Goal: Task Accomplishment & Management: Manage account settings

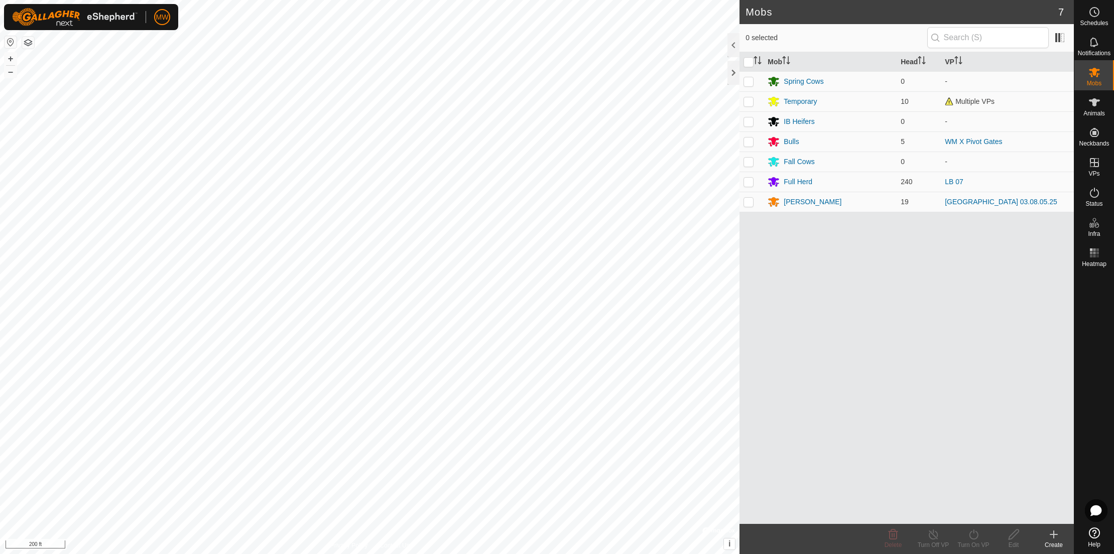
click at [1053, 535] on icon at bounding box center [1053, 535] width 7 height 0
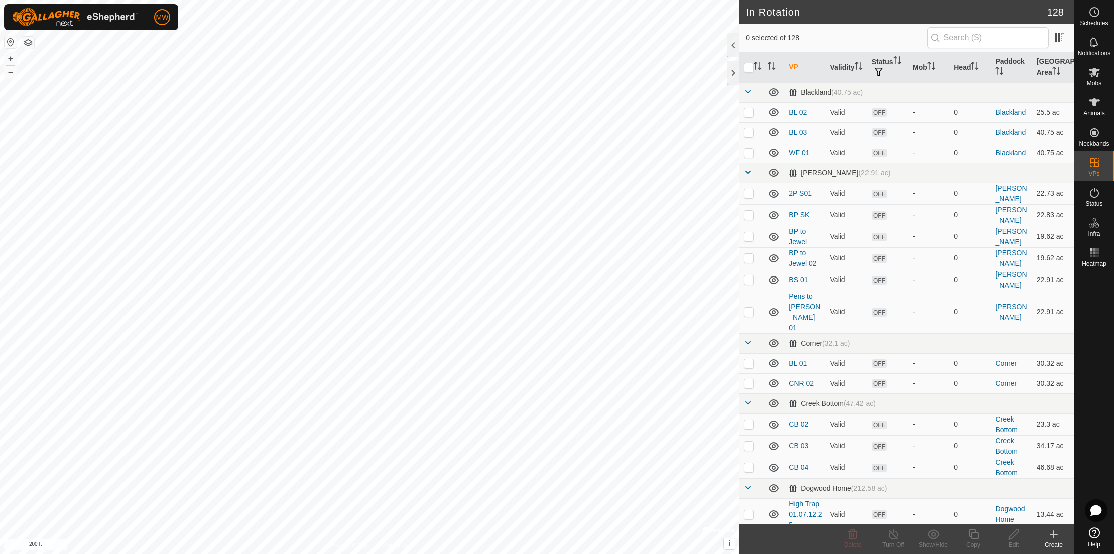
click at [1054, 534] on icon at bounding box center [1054, 534] width 0 height 7
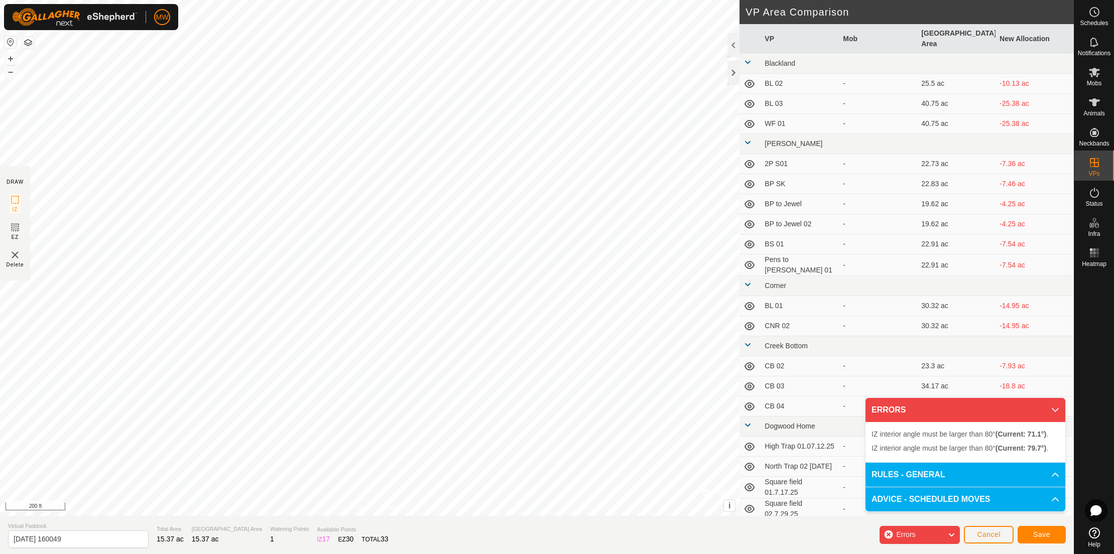
click at [101, 149] on div "IZ interior angle must be larger than 80° (Current: 71.1°) . + – ⇧ i © Mapbox ,…" at bounding box center [370, 258] width 740 height 516
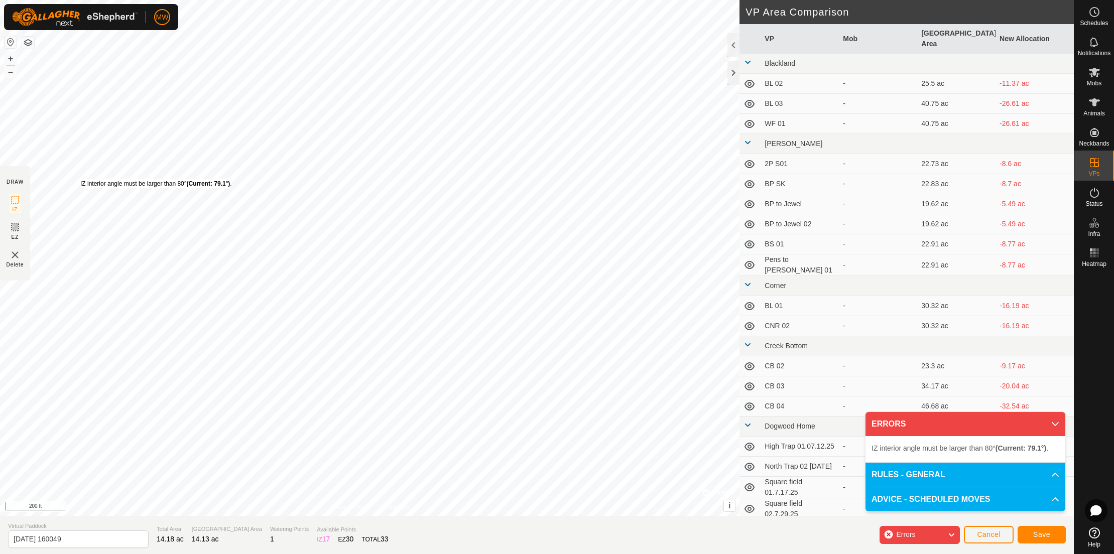
drag, startPoint x: 103, startPoint y: 130, endPoint x: 80, endPoint y: 179, distance: 54.1
click at [80, 179] on div "IZ interior angle must be larger than 80° (Current: 79.1°) . + – ⇧ i © Mapbox ,…" at bounding box center [370, 258] width 740 height 516
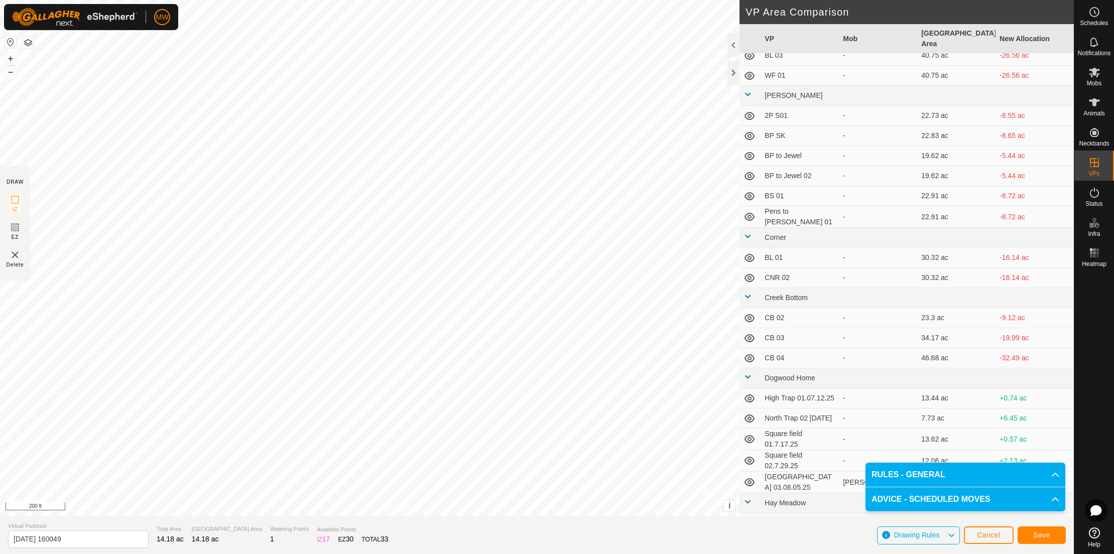
scroll to position [50, 0]
drag, startPoint x: 83, startPoint y: 542, endPoint x: -47, endPoint y: 536, distance: 130.7
click at [0, 536] on html "MW Schedules Notifications Mobs Animals Neckbands VPs Status Infra Heatmap Help…" at bounding box center [557, 277] width 1114 height 554
click at [59, 539] on input "Square field 0408.14.25" at bounding box center [78, 540] width 141 height 18
type input "Square field 04.08.14.25"
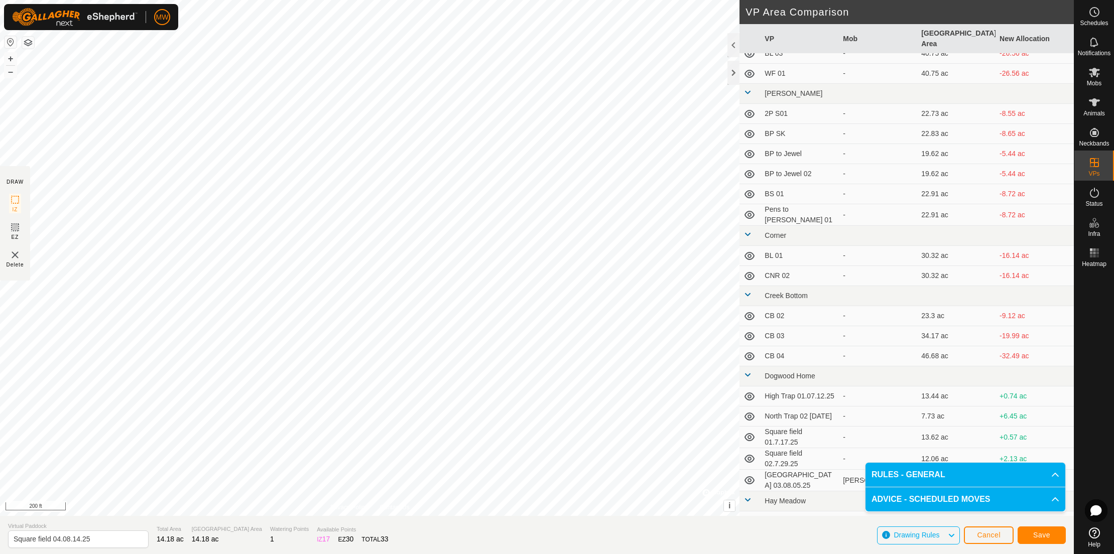
click at [1042, 534] on span "Save" at bounding box center [1041, 535] width 17 height 8
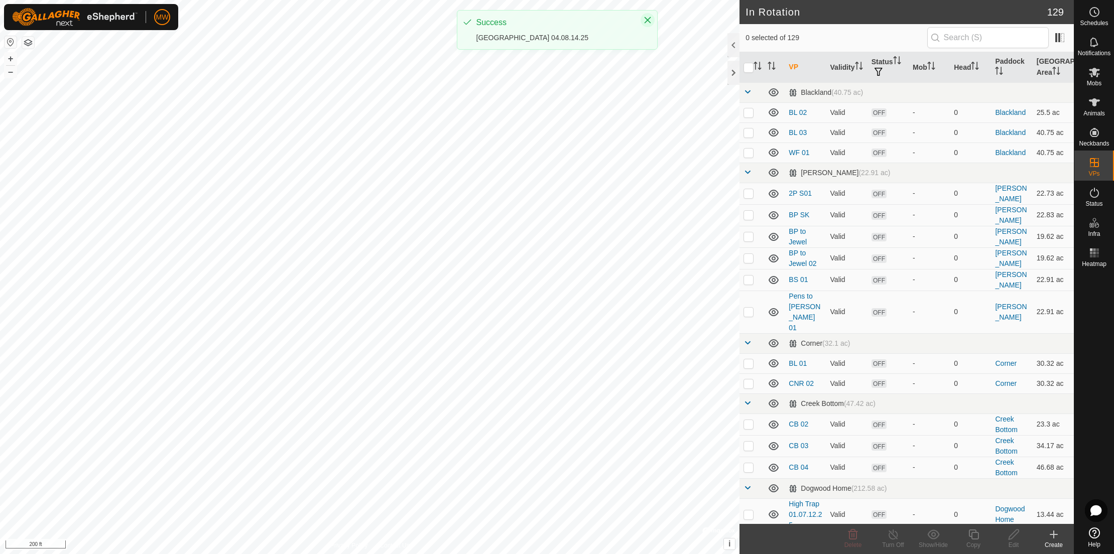
click at [648, 21] on icon "Close" at bounding box center [647, 20] width 7 height 7
click at [1089, 80] on span "Mobs" at bounding box center [1094, 83] width 15 height 6
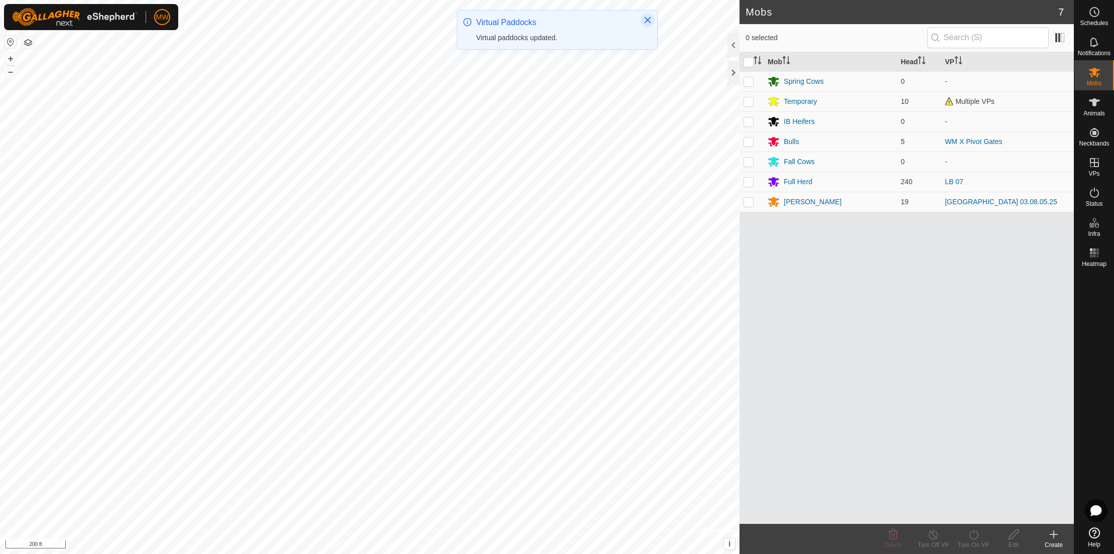
click at [643, 18] on button "Close" at bounding box center [648, 20] width 14 height 14
click at [792, 203] on div "[PERSON_NAME]" at bounding box center [813, 202] width 58 height 11
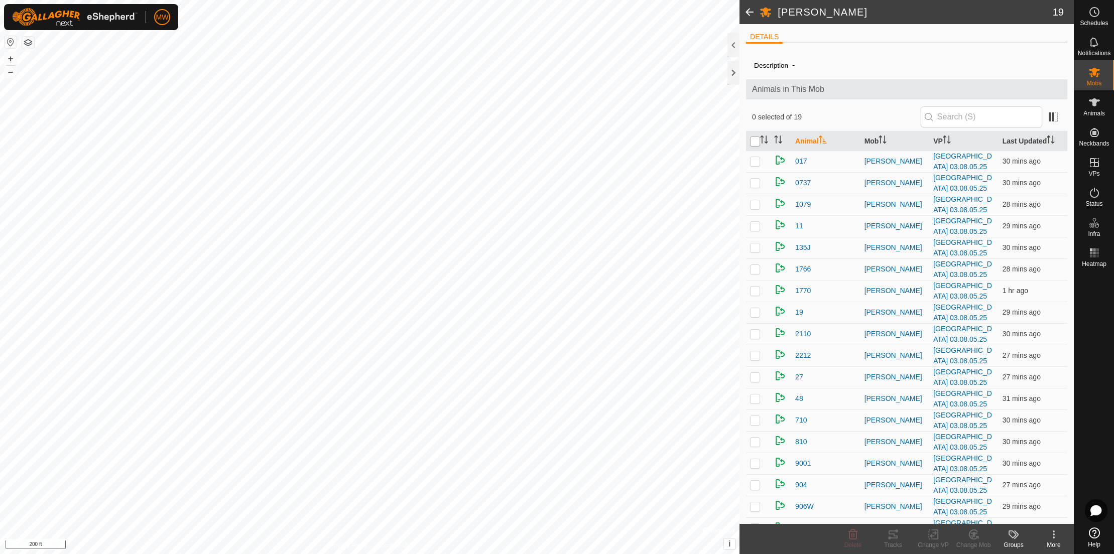
click at [753, 144] on input "checkbox" at bounding box center [755, 142] width 10 height 10
checkbox input "true"
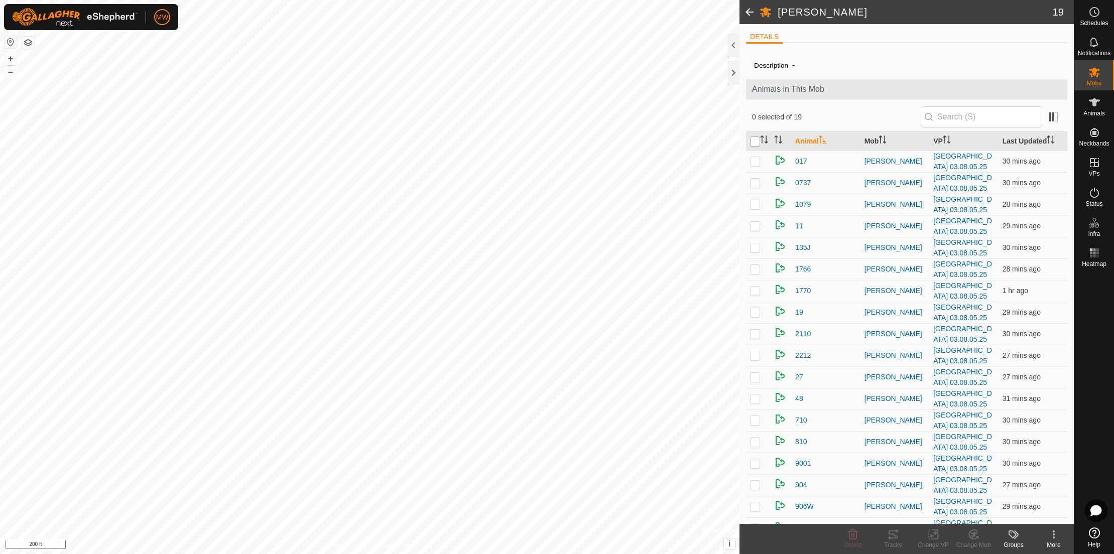
checkbox input "true"
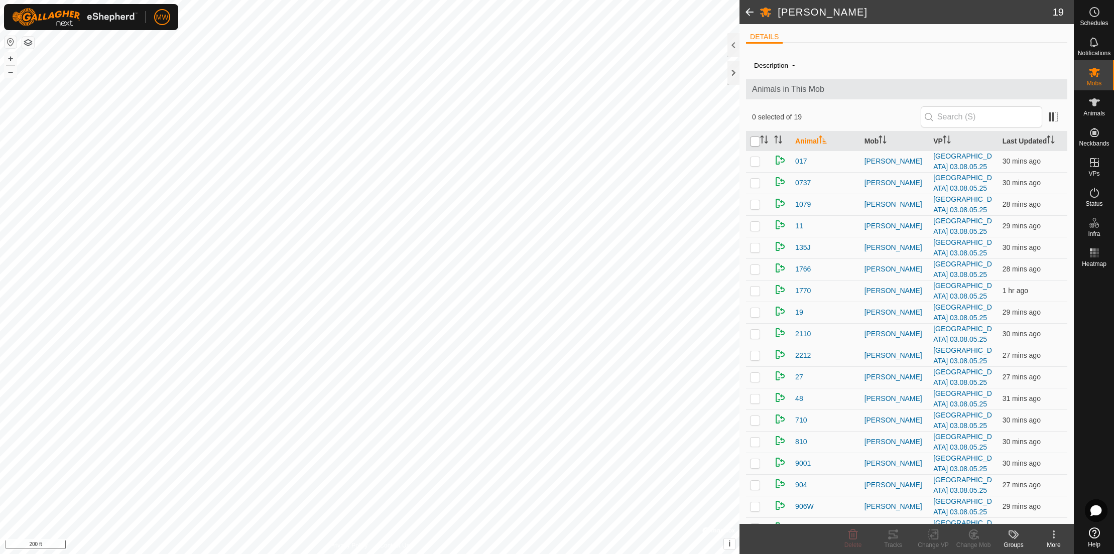
checkbox input "true"
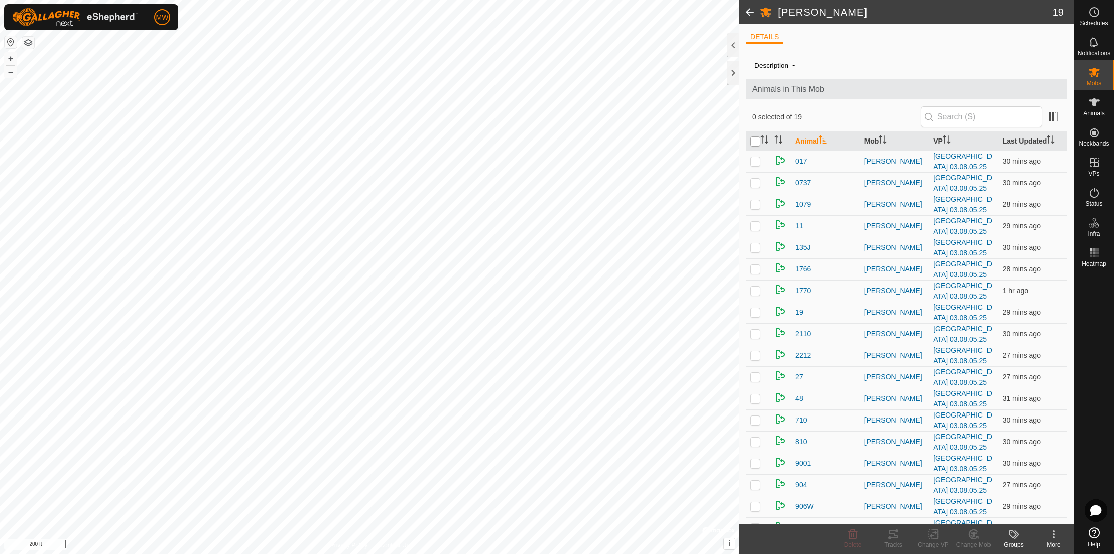
checkbox input "true"
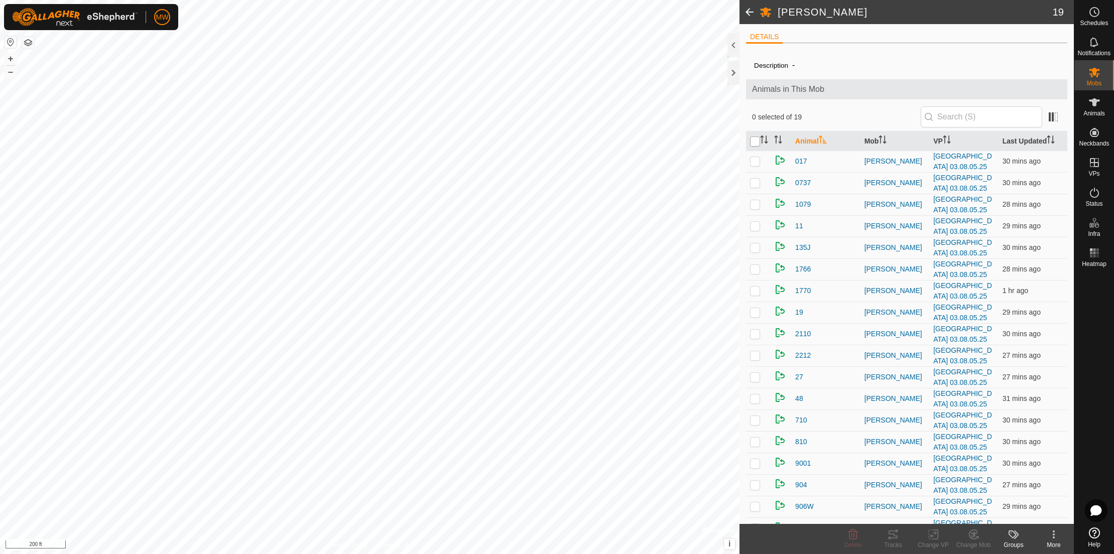
checkbox input "true"
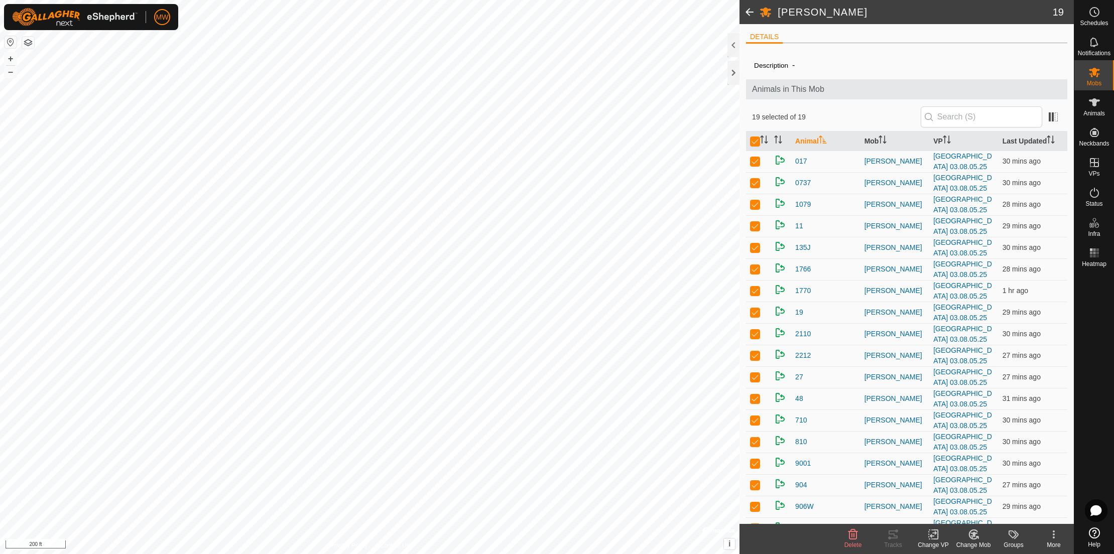
click at [932, 534] on icon at bounding box center [933, 535] width 13 height 12
click at [934, 533] on icon at bounding box center [933, 535] width 13 height 12
click at [936, 493] on link "Choose VP..." at bounding box center [963, 492] width 99 height 20
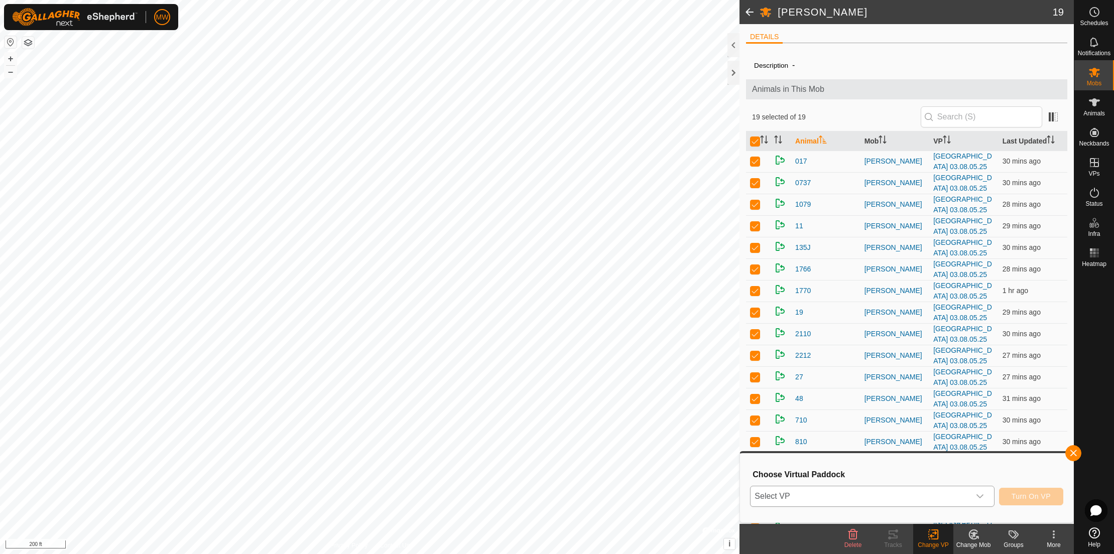
click at [975, 496] on div "dropdown trigger" at bounding box center [980, 497] width 20 height 20
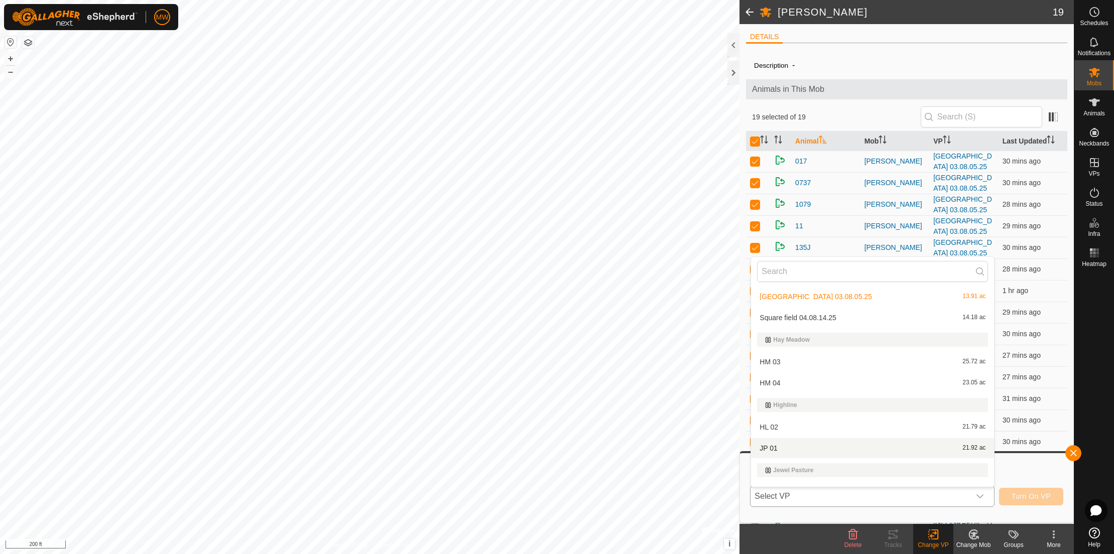
scroll to position [478, 0]
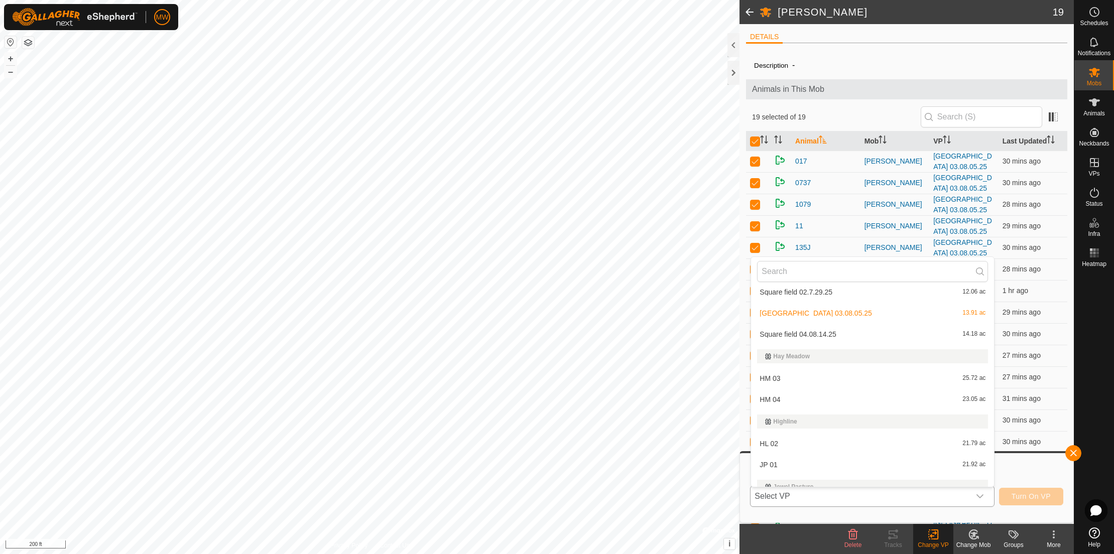
click at [799, 333] on li "Square field 04.08.14.25 14.18 ac" at bounding box center [872, 334] width 243 height 20
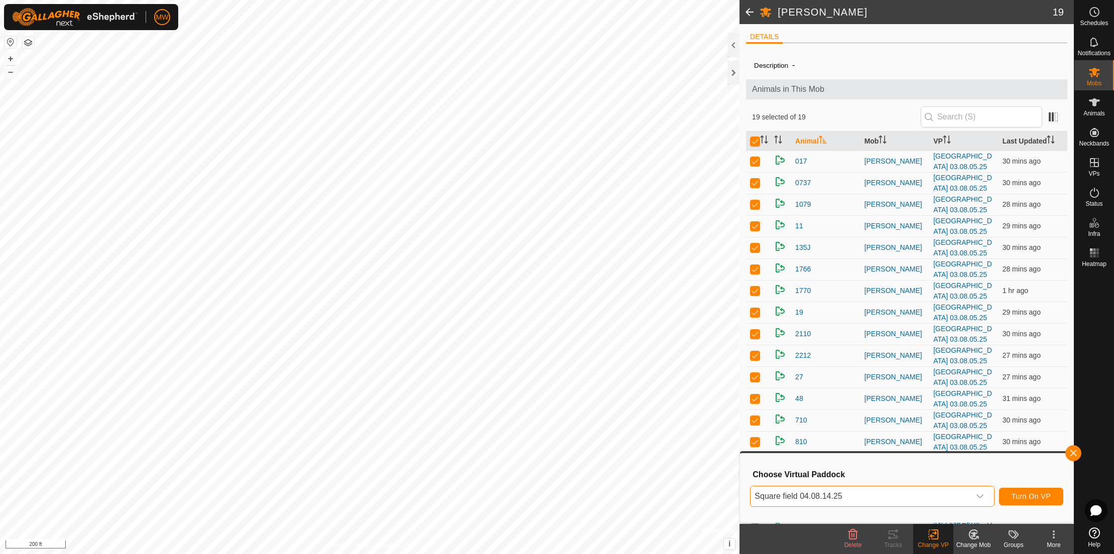
click at [1022, 500] on span "Turn On VP" at bounding box center [1031, 497] width 39 height 8
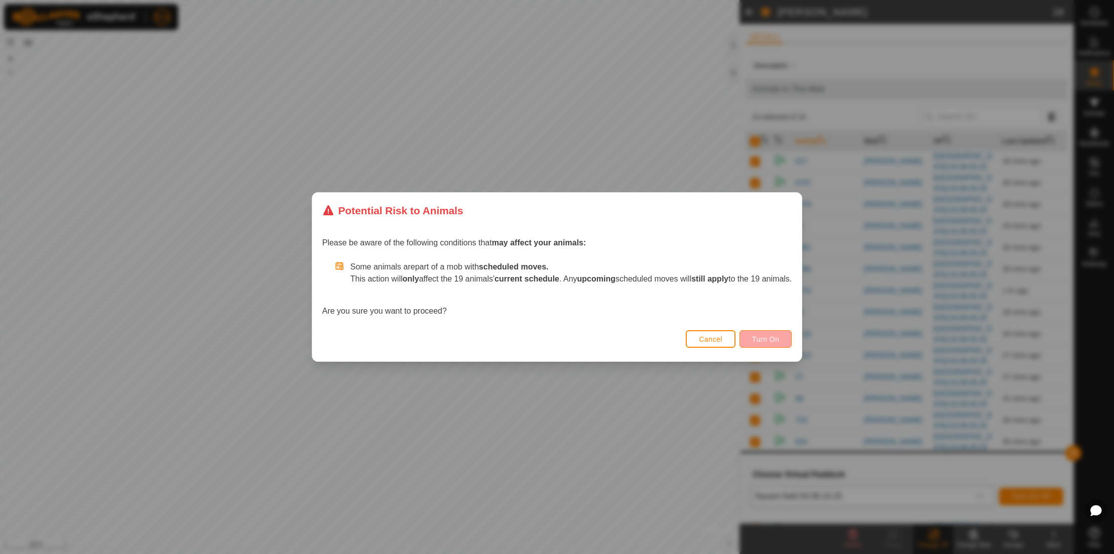
click at [789, 338] on button "Turn On" at bounding box center [766, 339] width 52 height 18
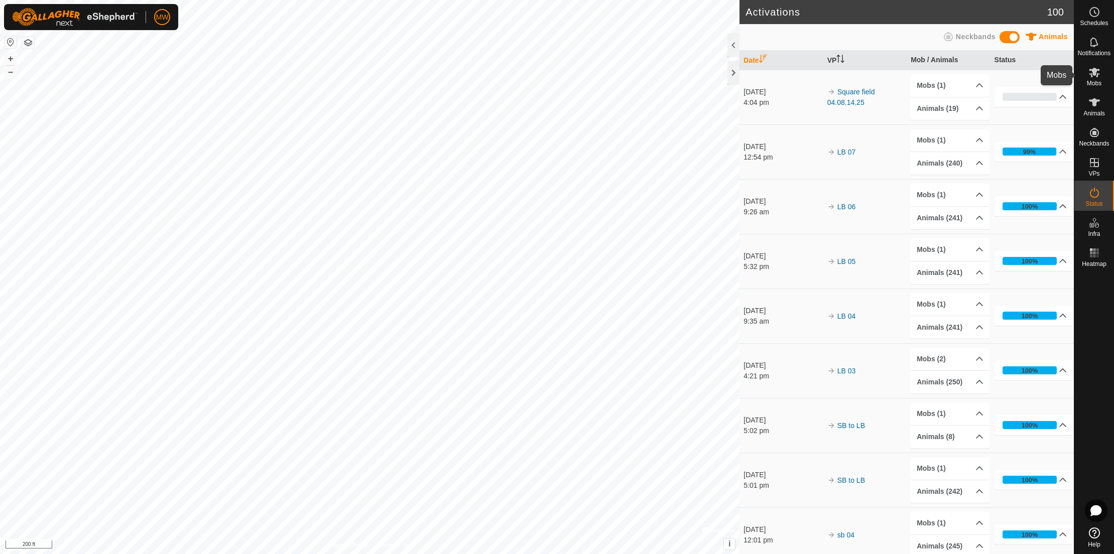
click at [1091, 73] on icon at bounding box center [1094, 73] width 11 height 10
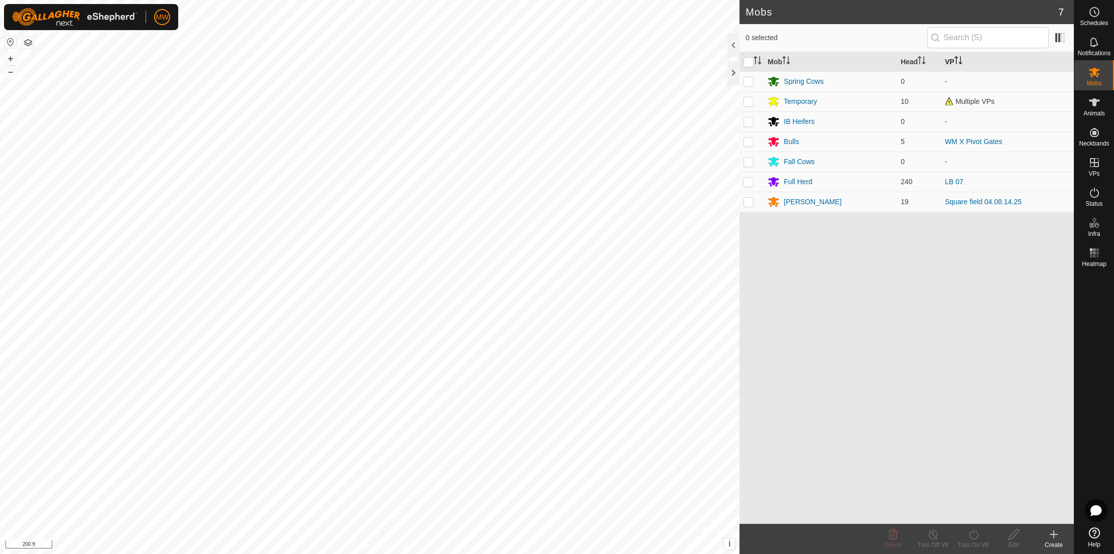
drag, startPoint x: 1091, startPoint y: 73, endPoint x: 1061, endPoint y: 71, distance: 30.2
click at [1091, 74] on icon at bounding box center [1094, 73] width 11 height 10
click at [1064, 69] on div "Schedules Notifications Mobs Animals Neckbands VPs Status Infra Heatmap Help Mo…" at bounding box center [557, 277] width 1114 height 554
click at [1063, 72] on table "Mob Head VP Spring Cows 0 - Temporary 10 Multiple VPs IB Heifers 0 - Bulls 5 WM…" at bounding box center [907, 132] width 334 height 160
click at [1057, 71] on th "VP" at bounding box center [1007, 62] width 133 height 20
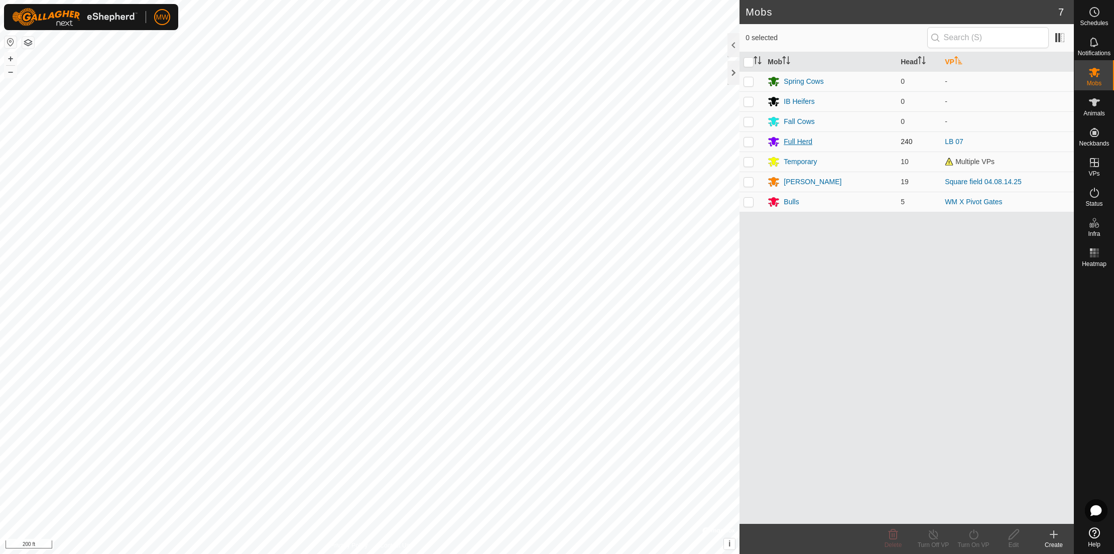
click at [801, 144] on div "Full Herd" at bounding box center [798, 142] width 29 height 11
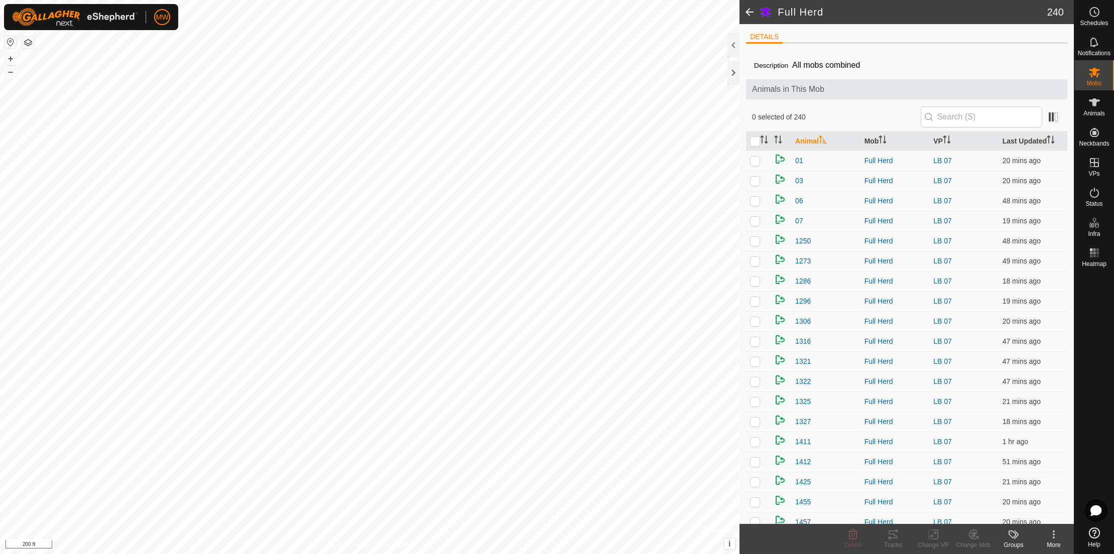
click at [800, 144] on th "Animal" at bounding box center [825, 142] width 69 height 20
click at [759, 143] on input "checkbox" at bounding box center [755, 142] width 10 height 10
checkbox input "true"
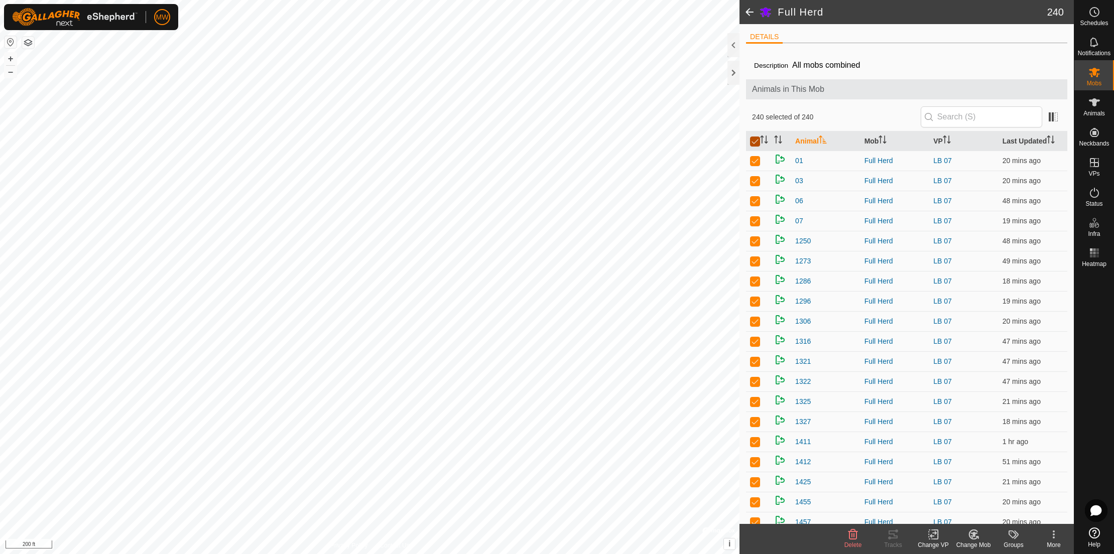
checkbox input "true"
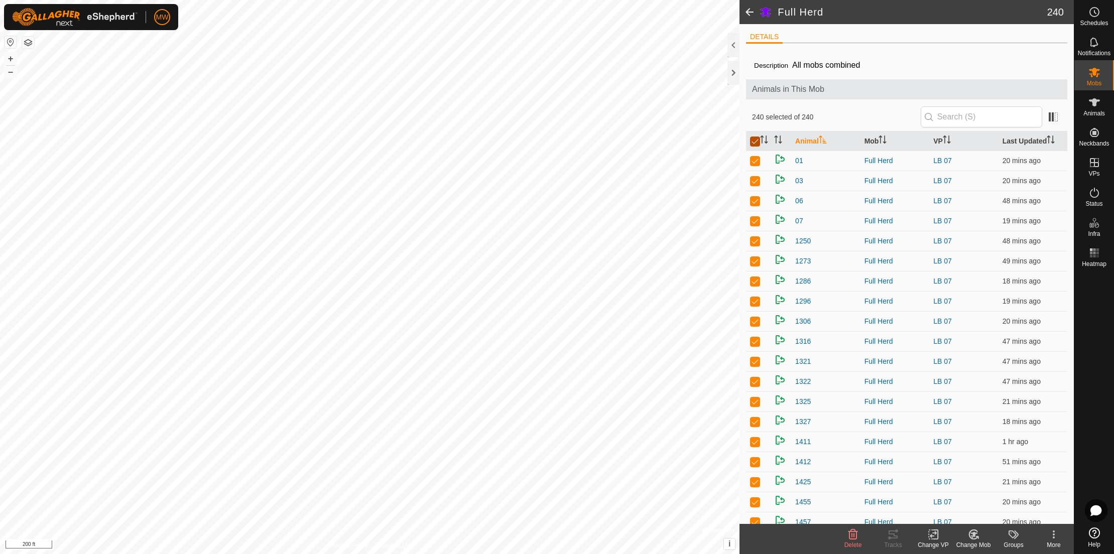
checkbox input "true"
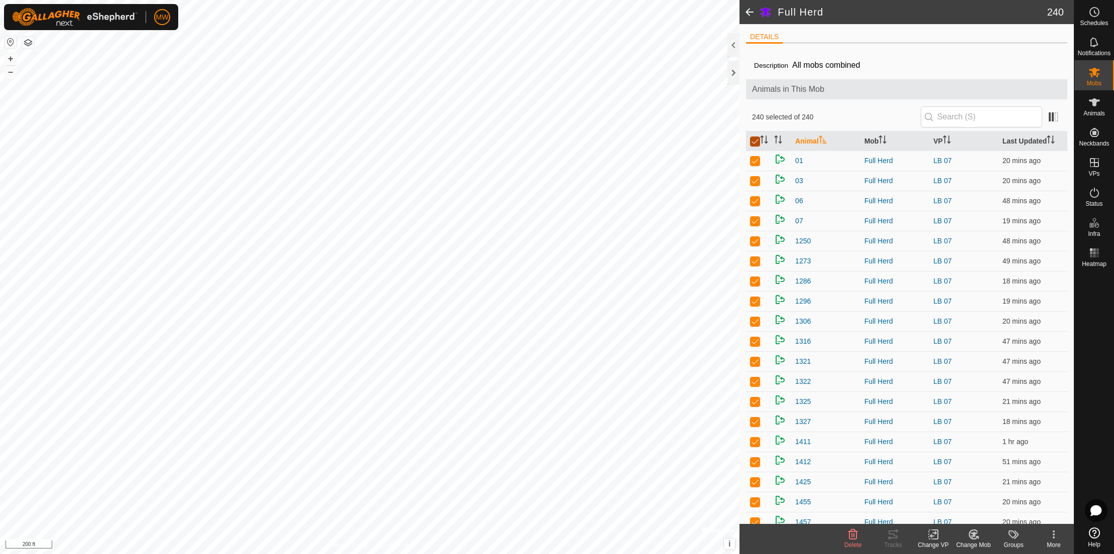
checkbox input "true"
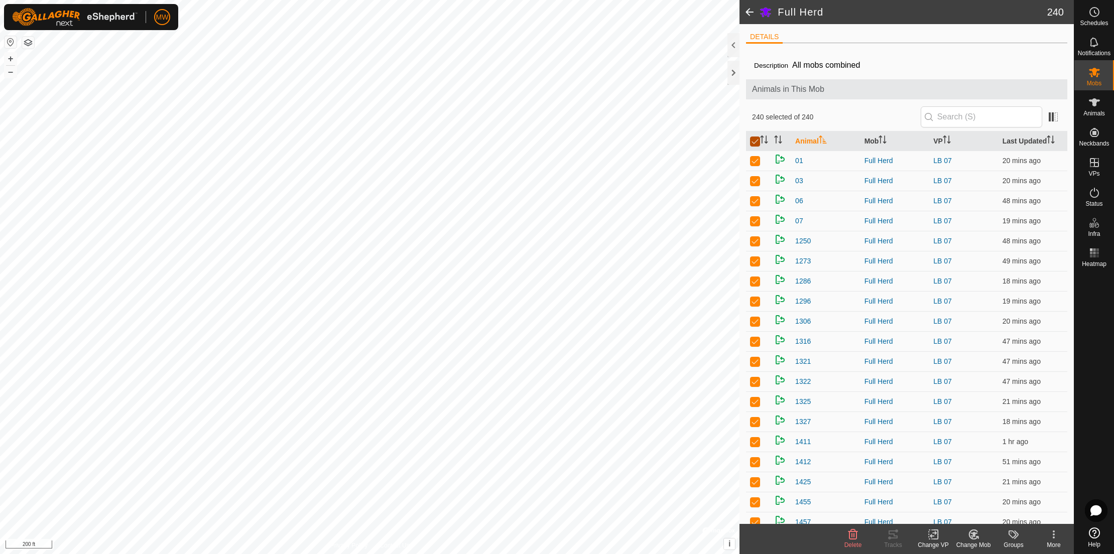
checkbox input "true"
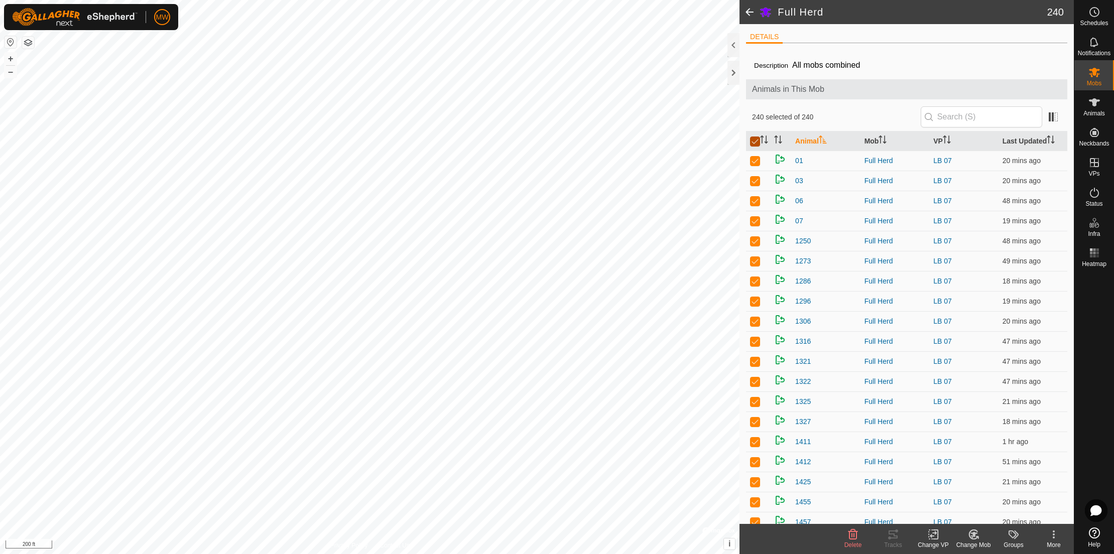
checkbox input "true"
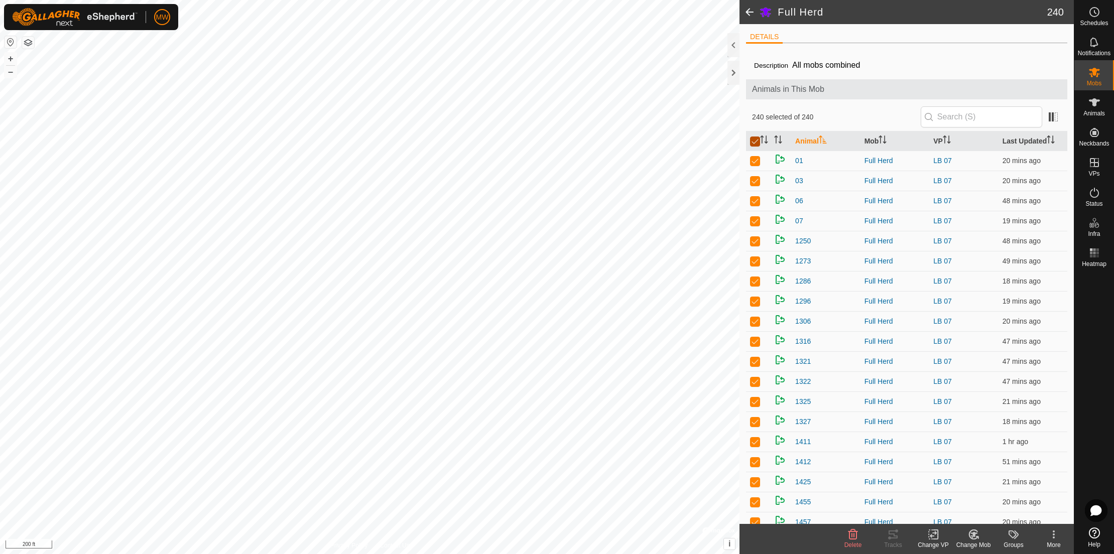
checkbox input "true"
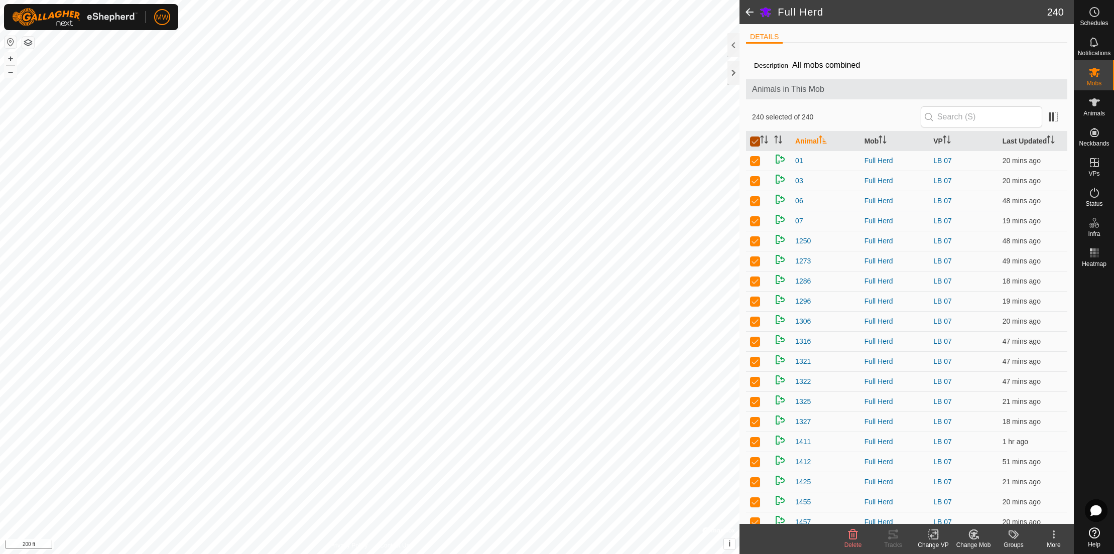
checkbox input "true"
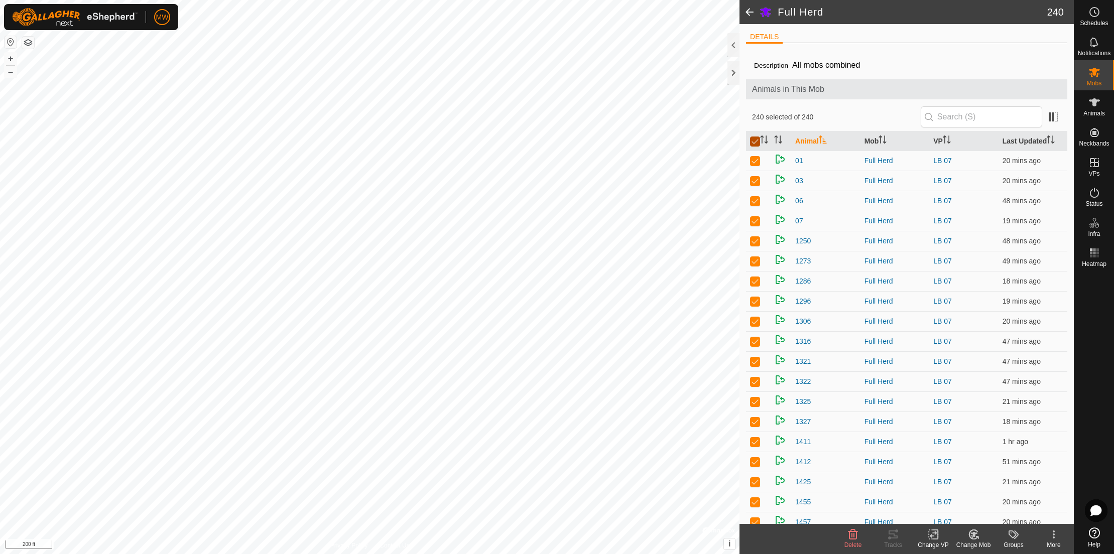
checkbox input "true"
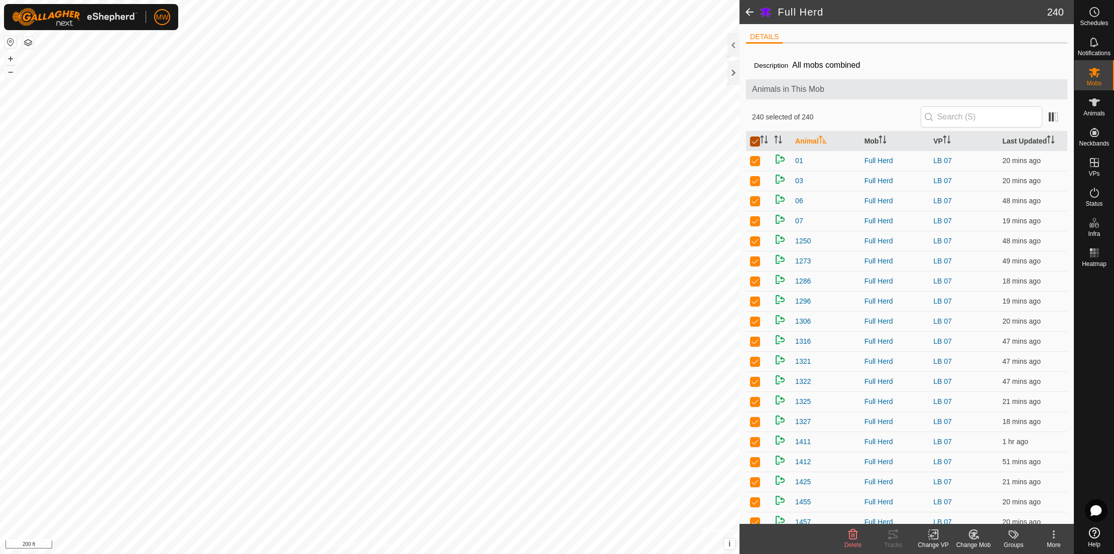
checkbox input "true"
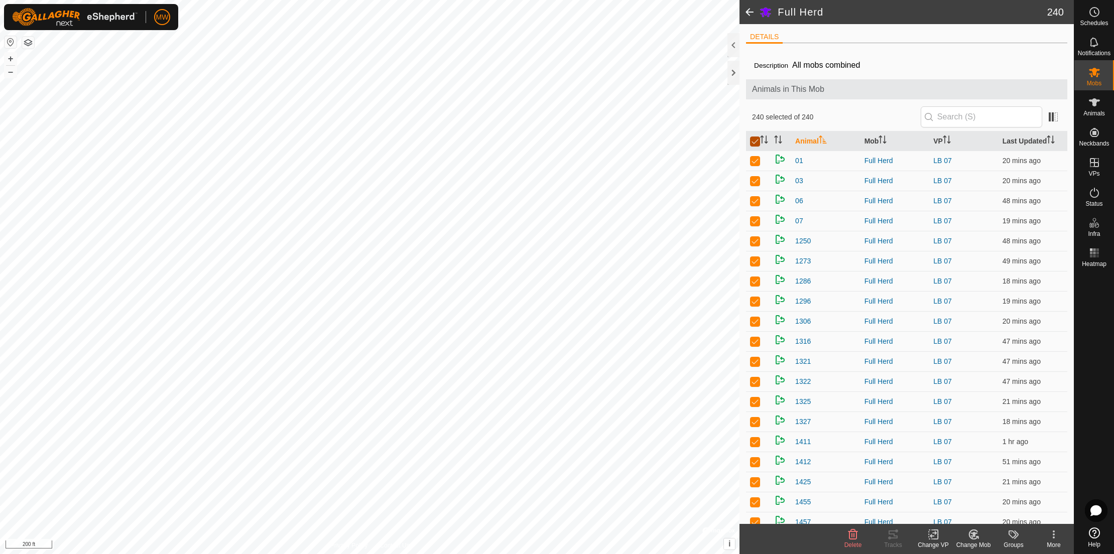
checkbox input "true"
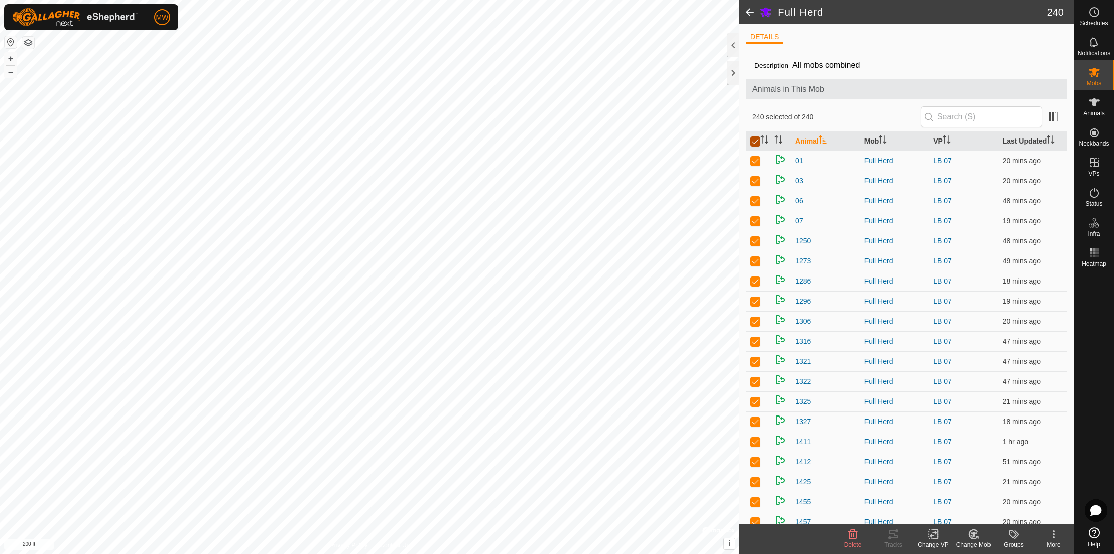
checkbox input "true"
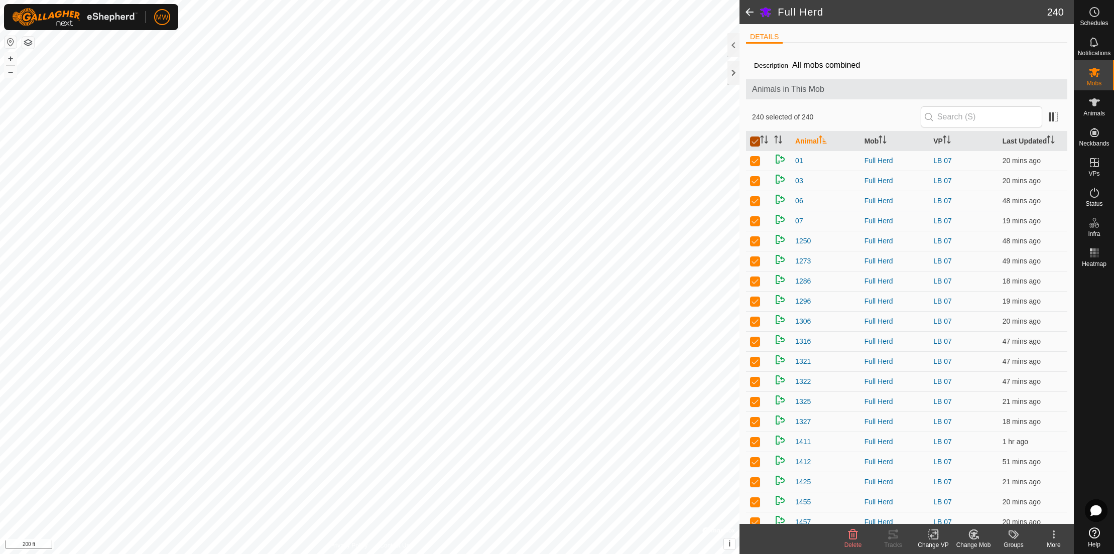
checkbox input "true"
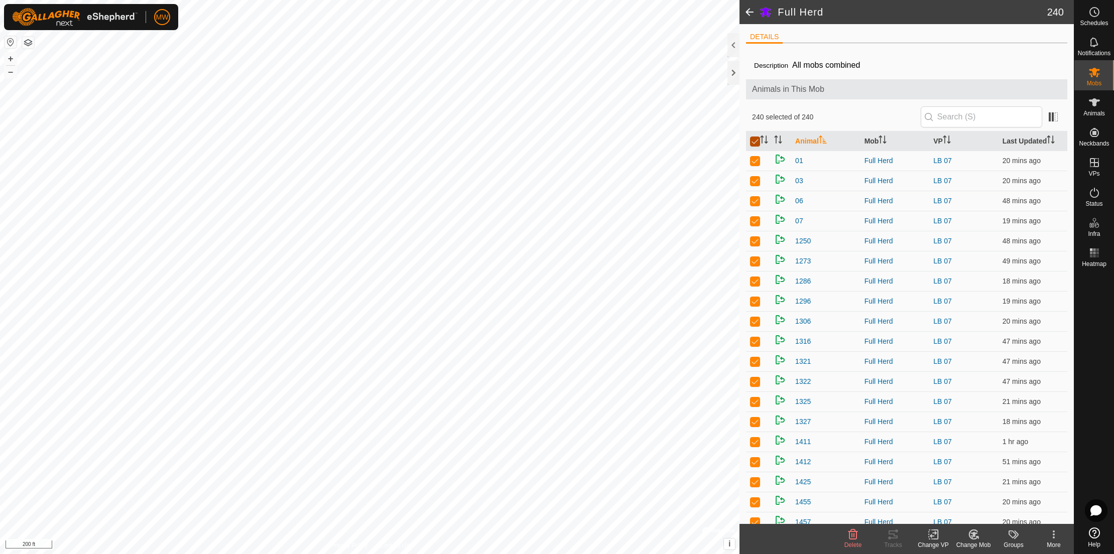
checkbox input "true"
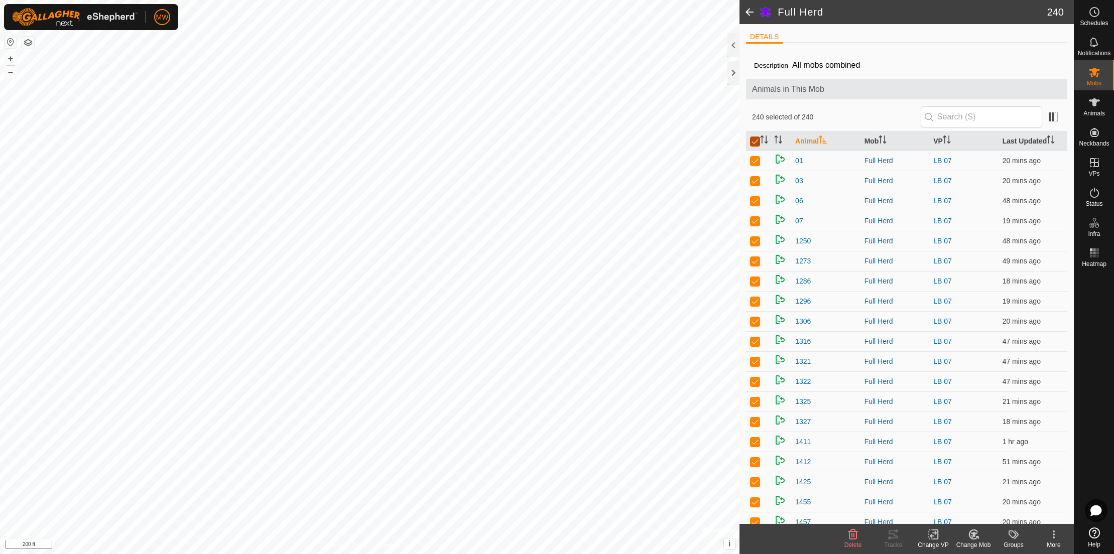
checkbox input "true"
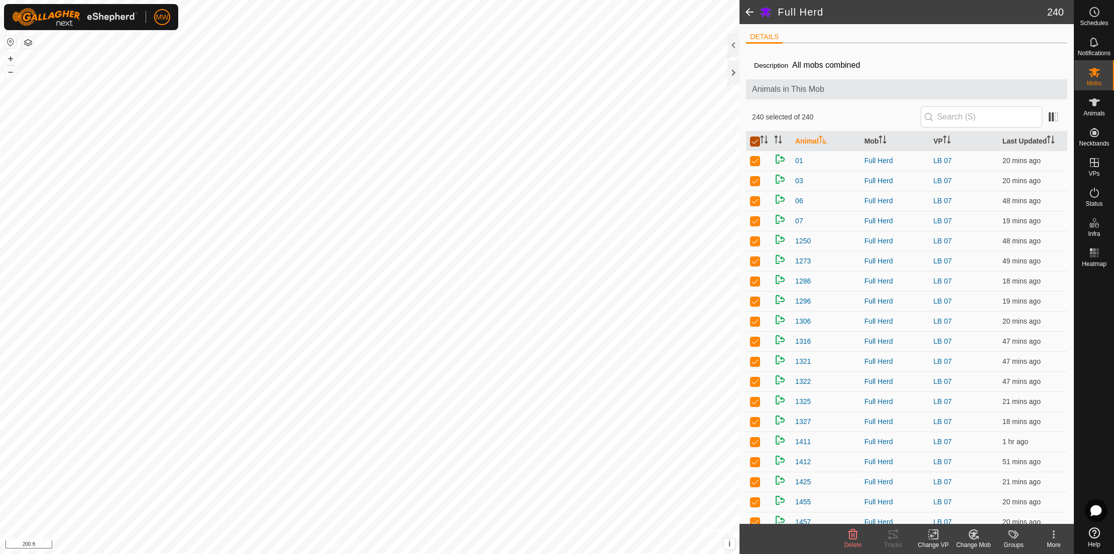
checkbox input "true"
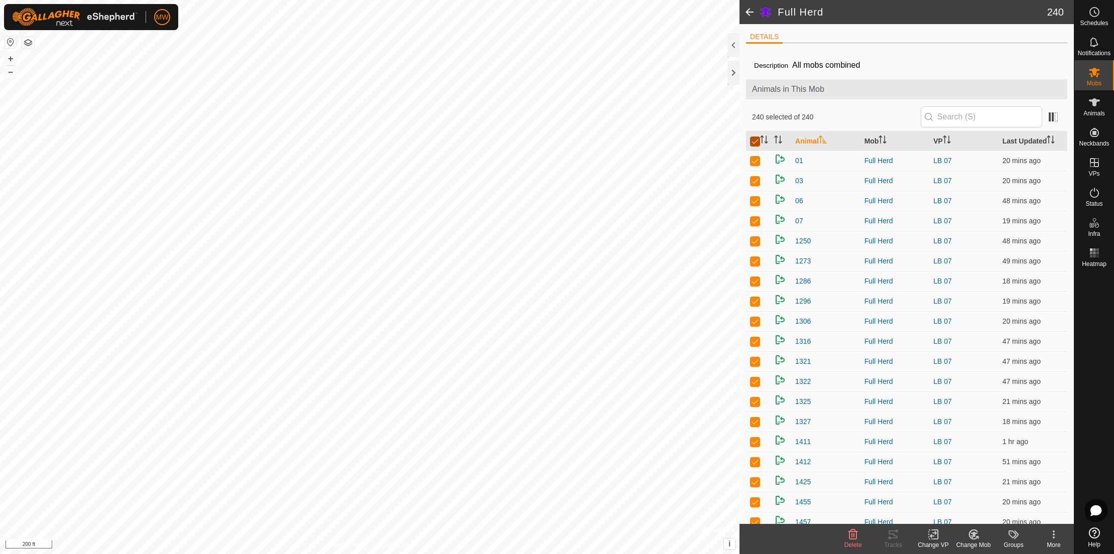
checkbox input "true"
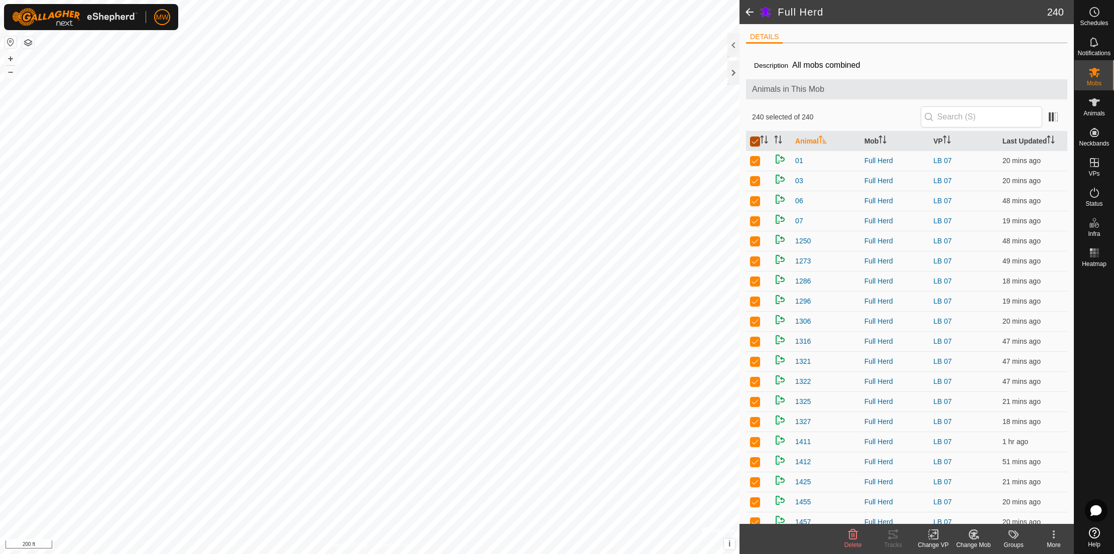
checkbox input "true"
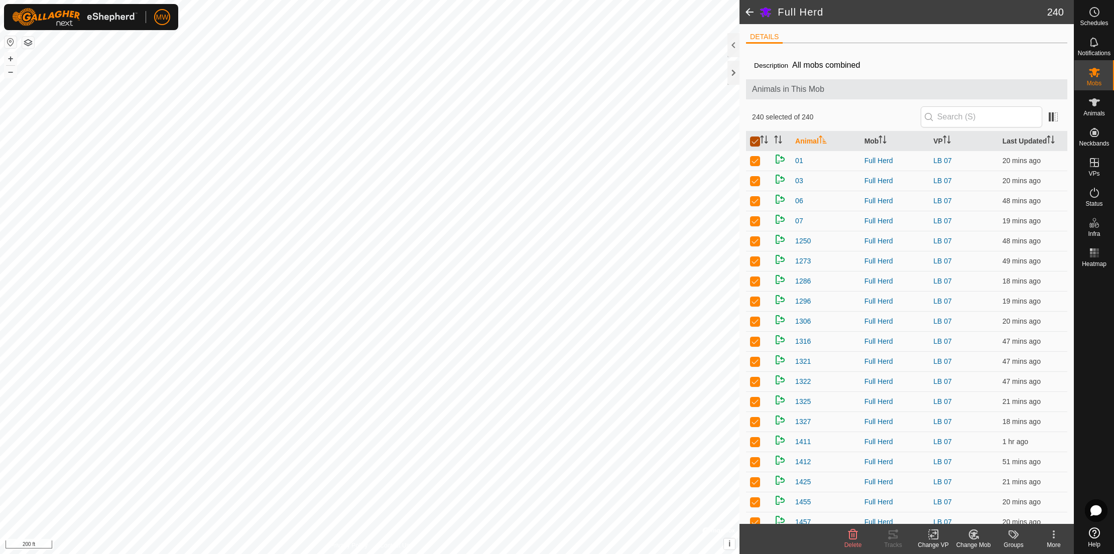
checkbox input "true"
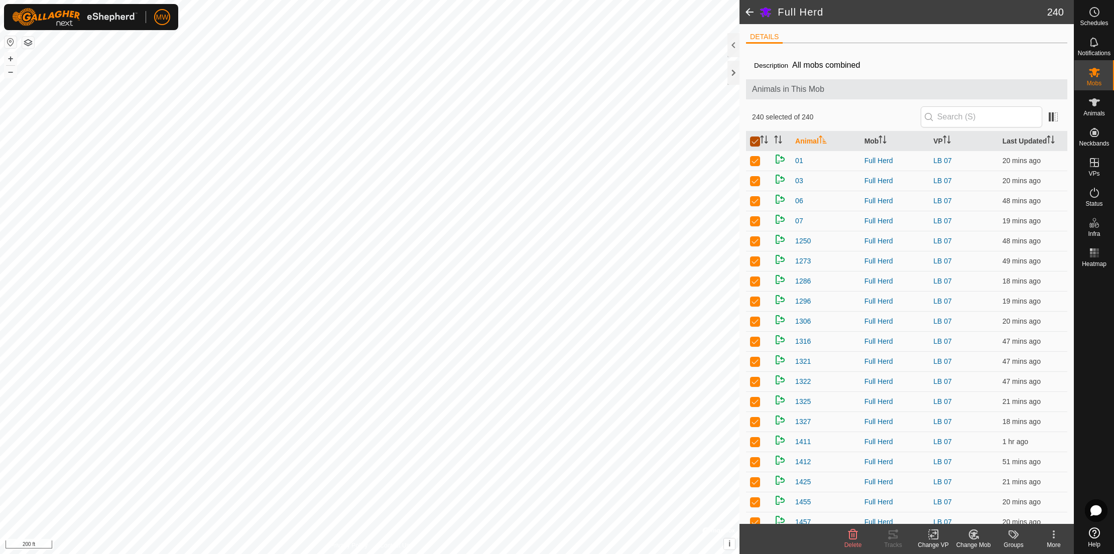
checkbox input "true"
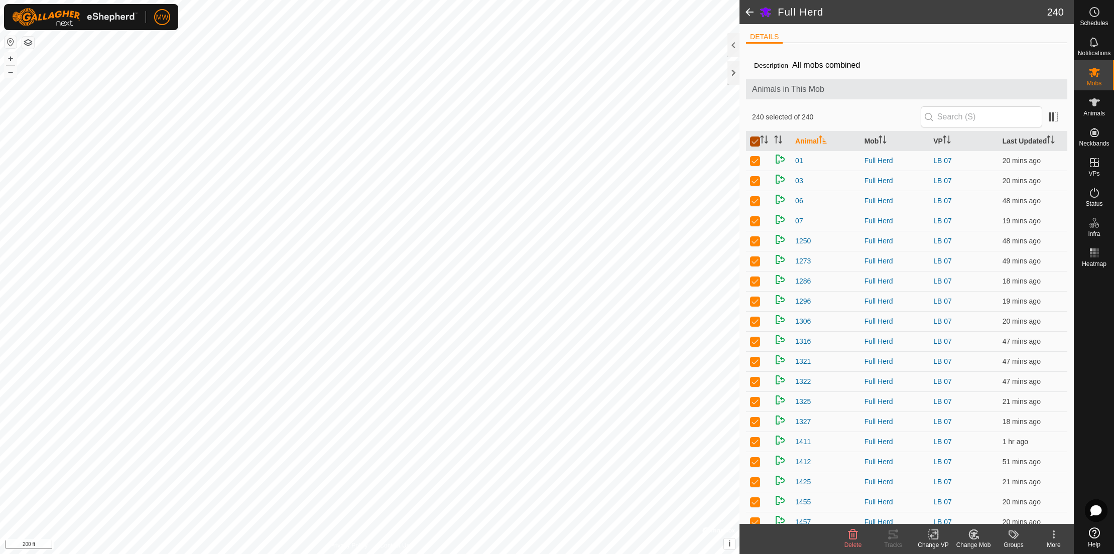
checkbox input "true"
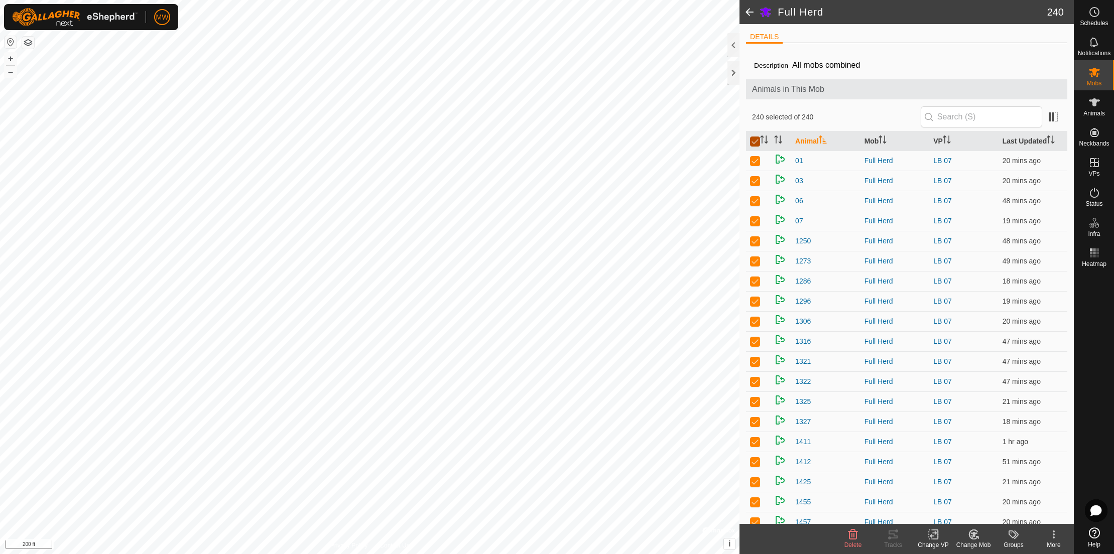
checkbox input "true"
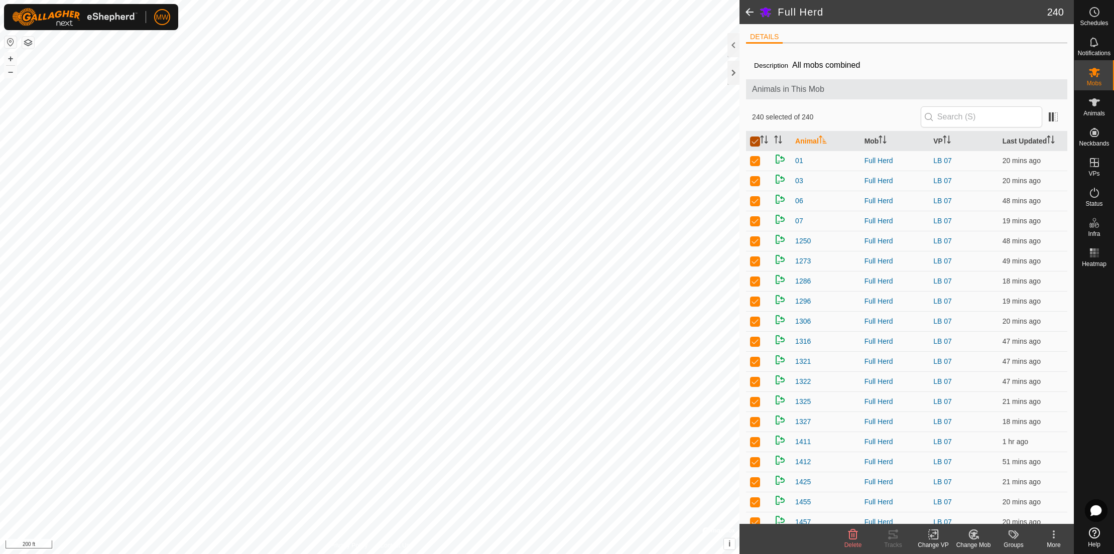
checkbox input "true"
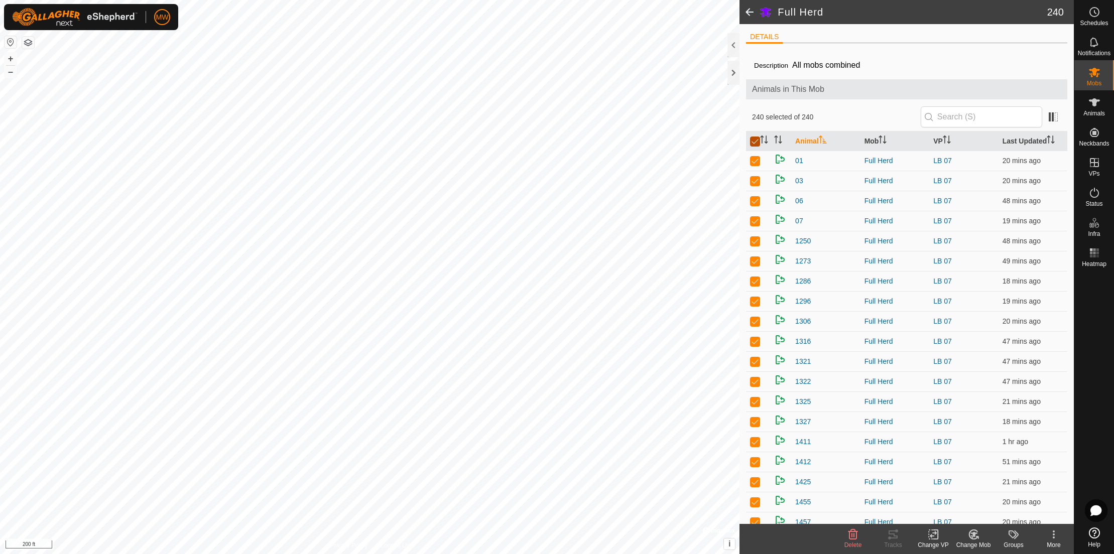
checkbox input "true"
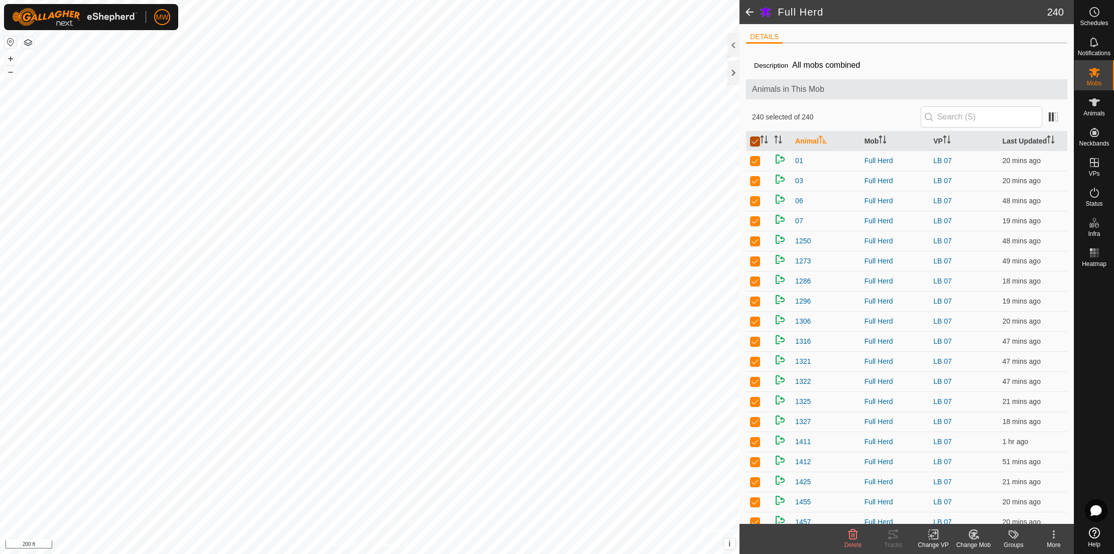
checkbox input "true"
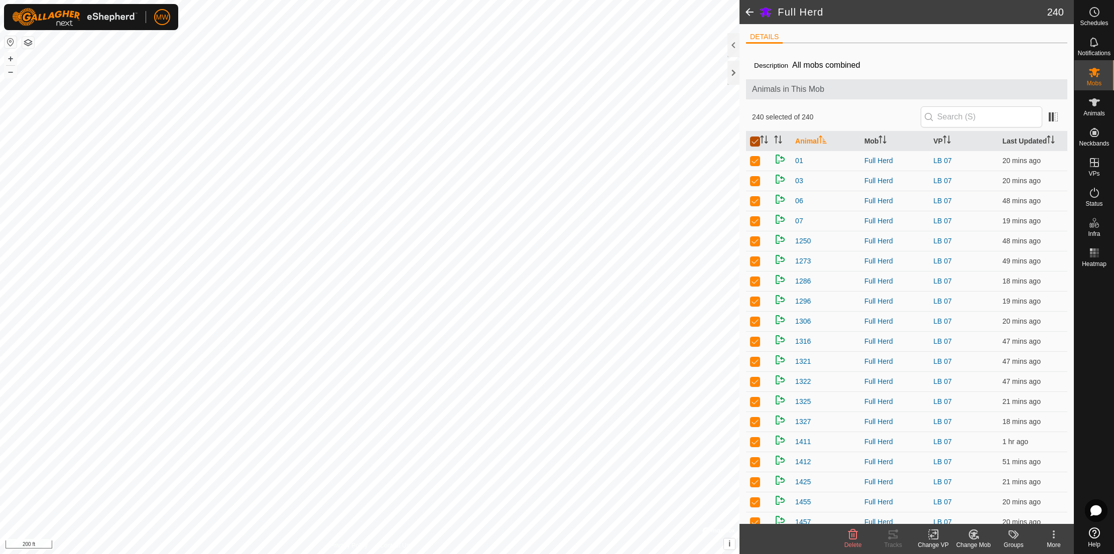
checkbox input "true"
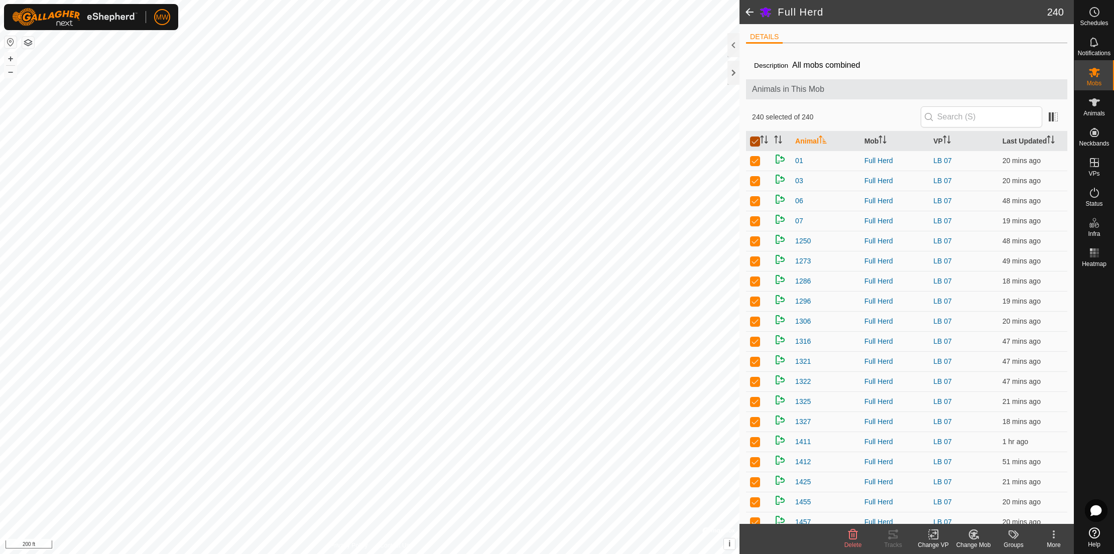
checkbox input "true"
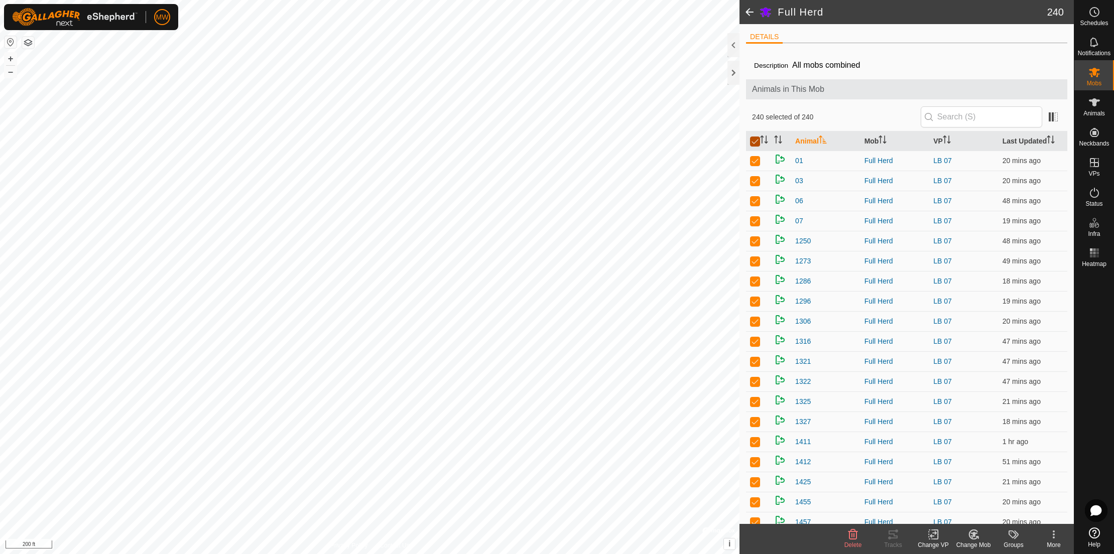
checkbox input "true"
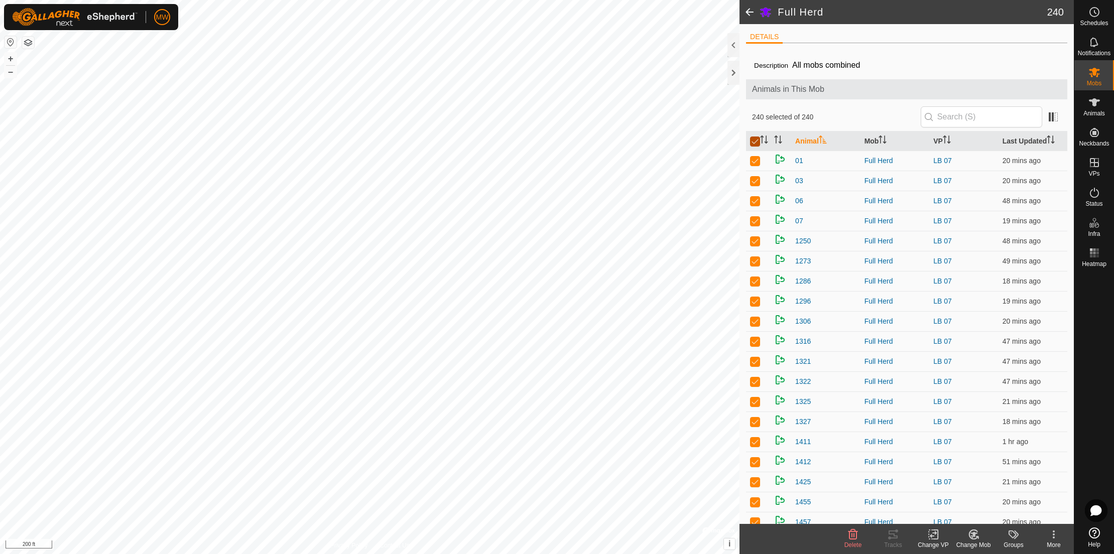
checkbox input "true"
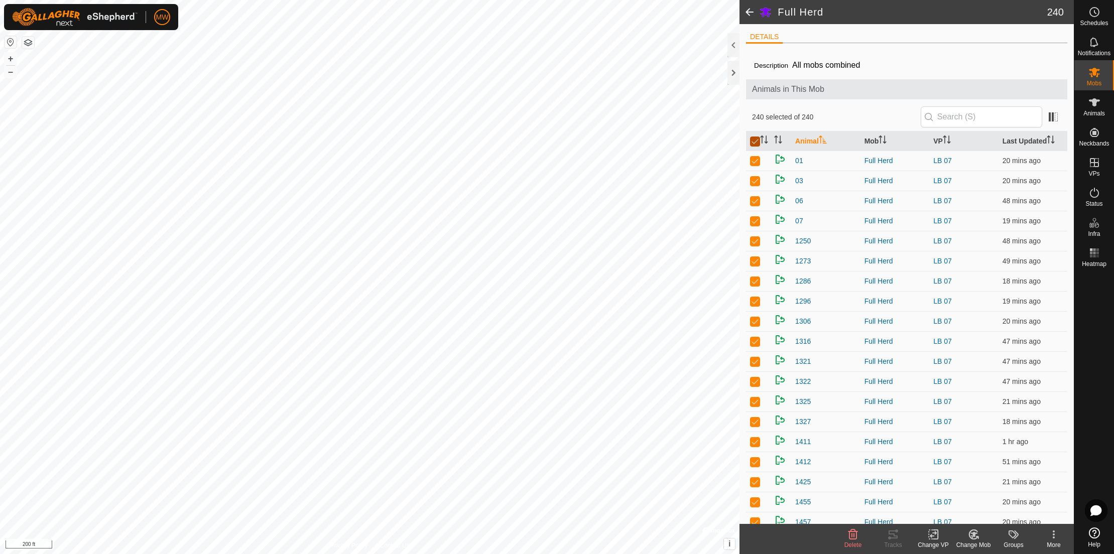
checkbox input "true"
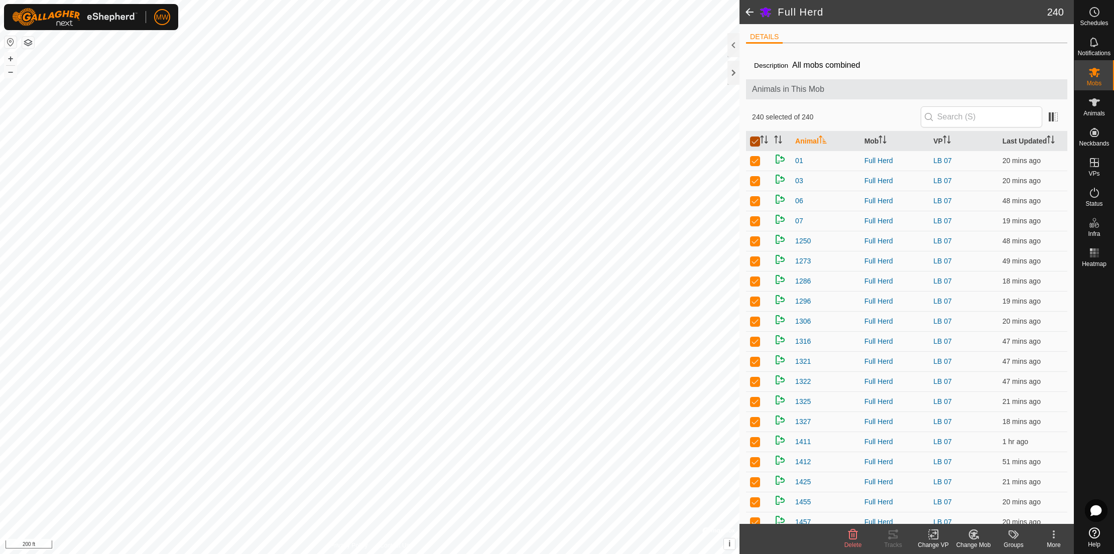
checkbox input "true"
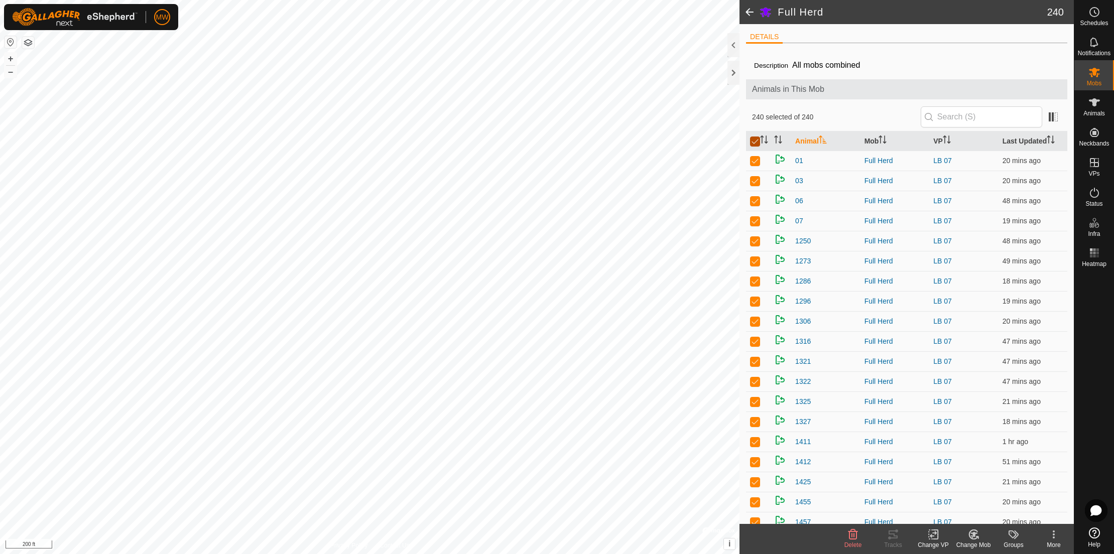
checkbox input "true"
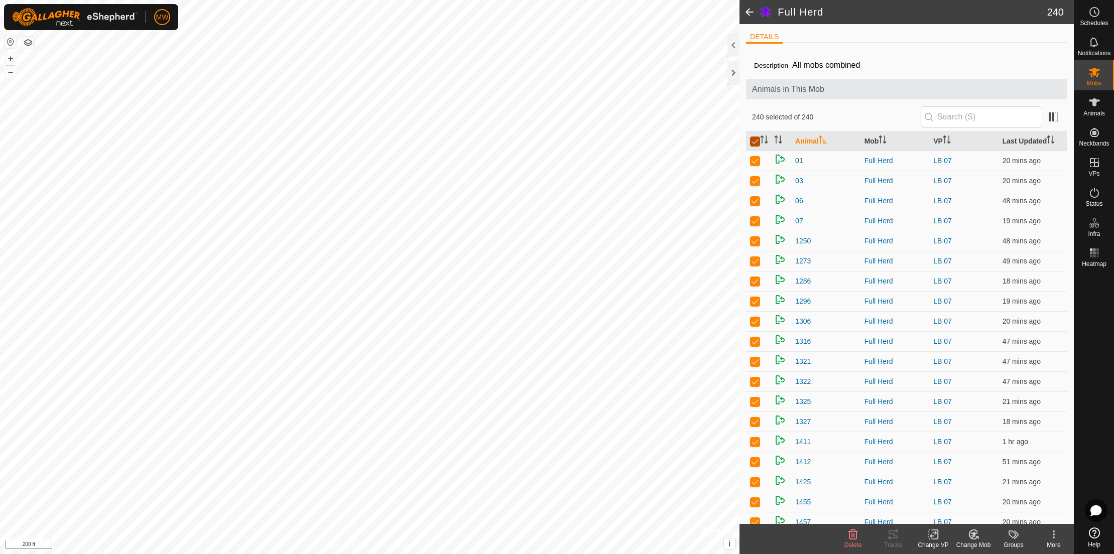
checkbox input "true"
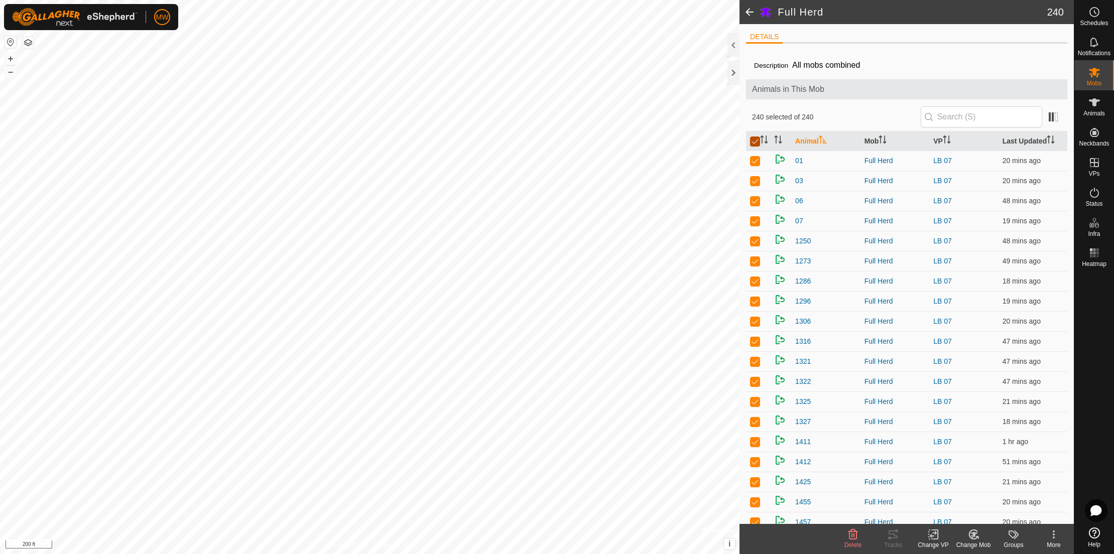
checkbox input "true"
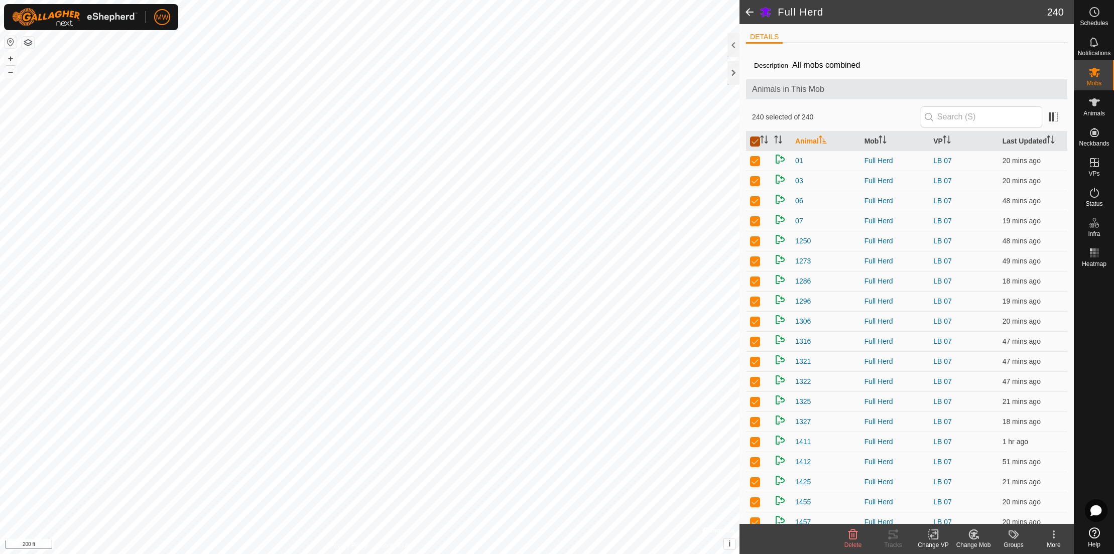
checkbox input "true"
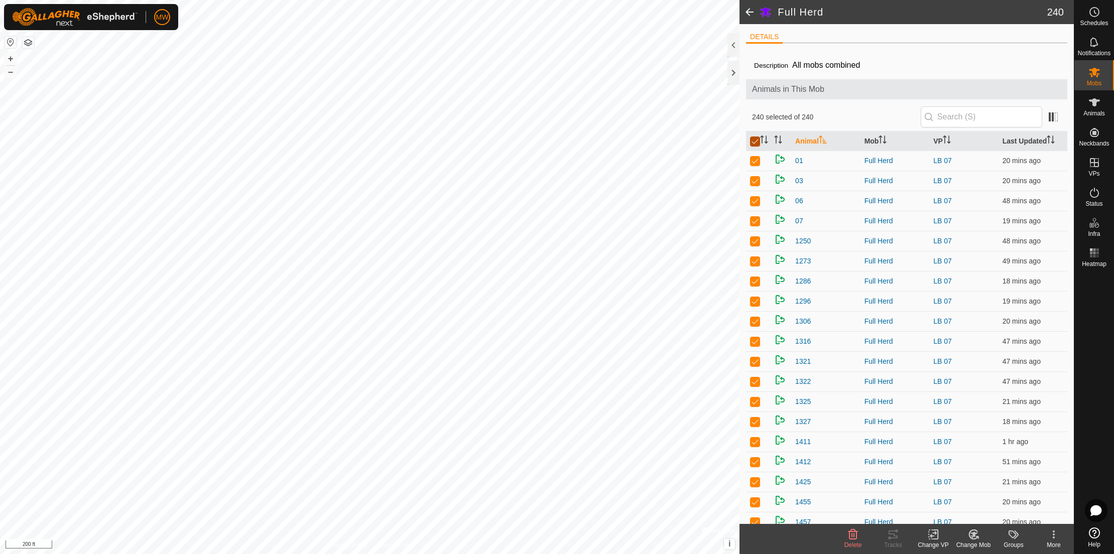
checkbox input "true"
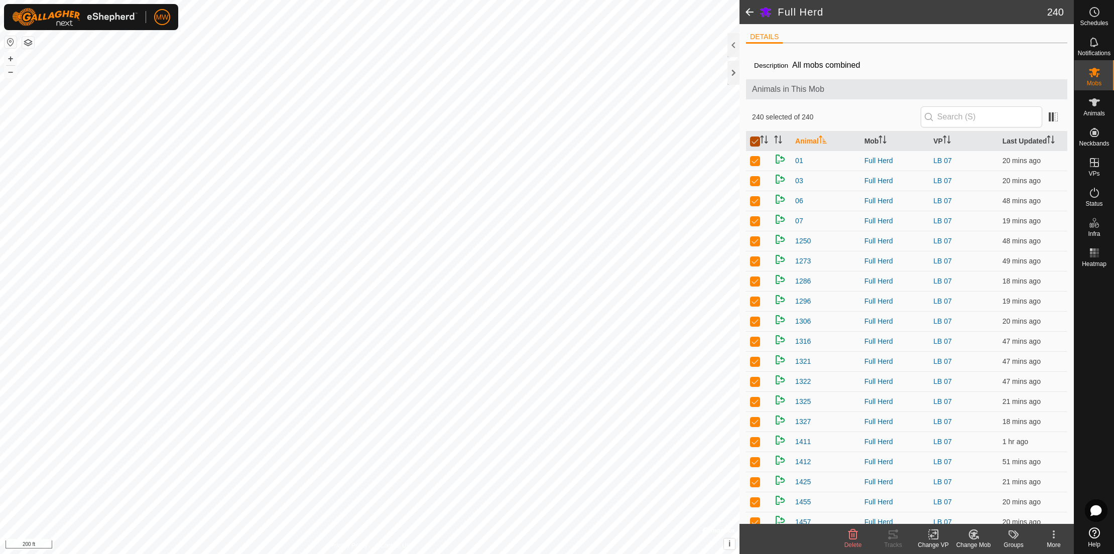
checkbox input "true"
click at [757, 143] on input "checkbox" at bounding box center [755, 142] width 10 height 10
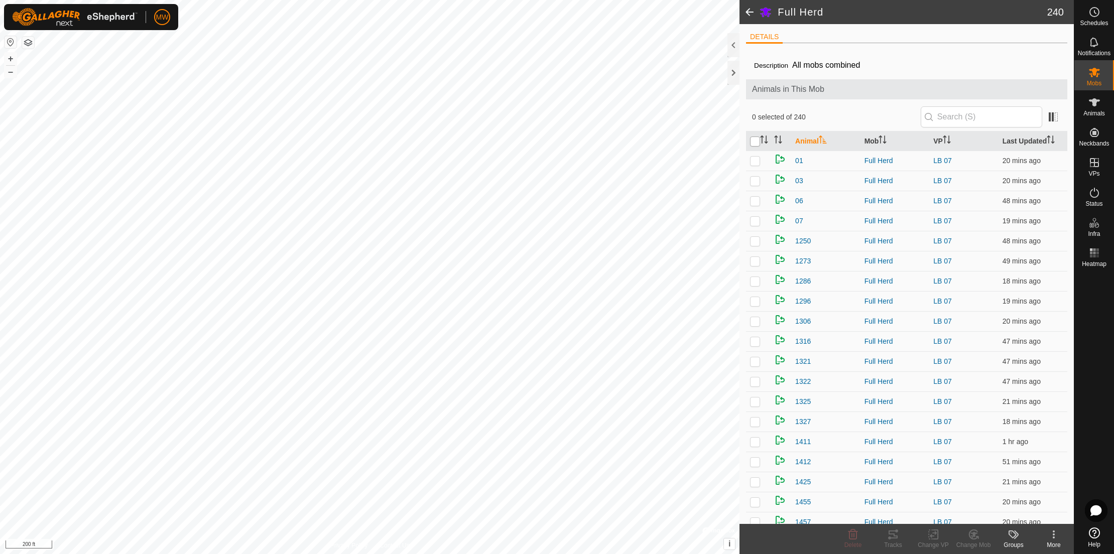
click at [754, 142] on input "checkbox" at bounding box center [755, 142] width 10 height 10
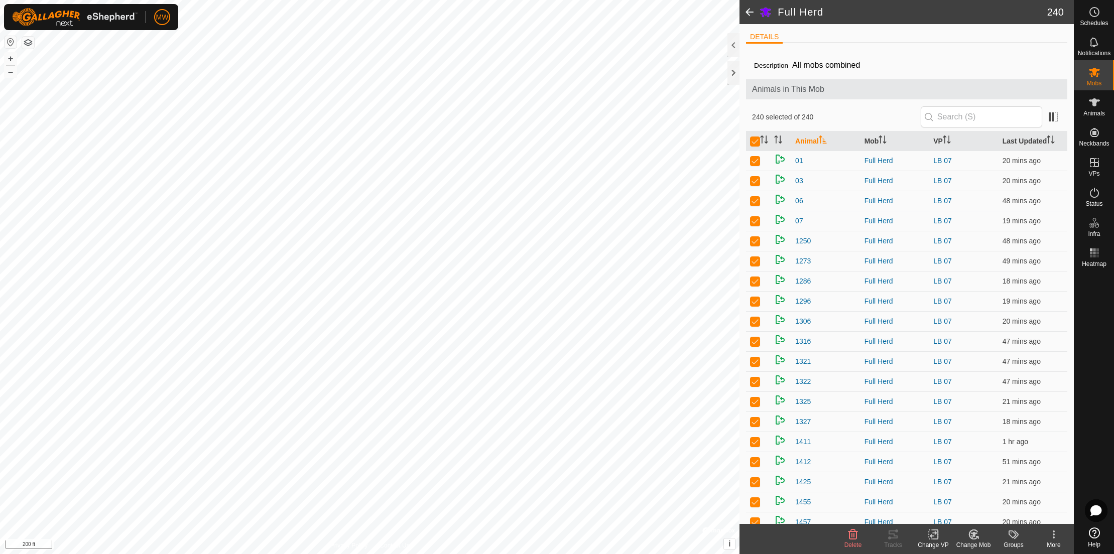
click at [934, 539] on icon at bounding box center [935, 534] width 5 height 9
click at [933, 539] on icon at bounding box center [935, 534] width 5 height 9
click at [950, 497] on link "Choose VP..." at bounding box center [963, 492] width 99 height 20
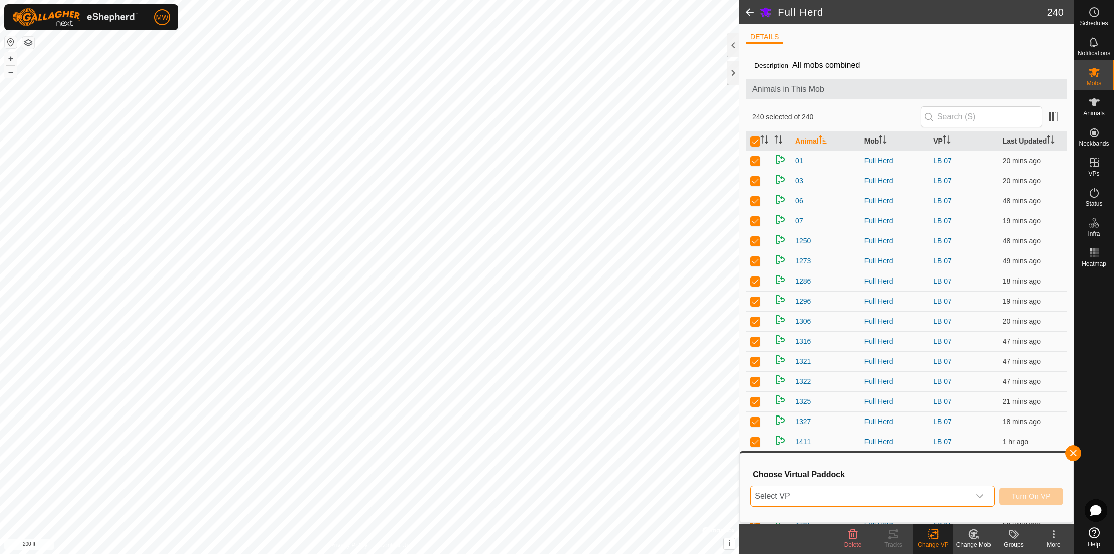
click at [862, 498] on span "Select VP" at bounding box center [860, 497] width 219 height 20
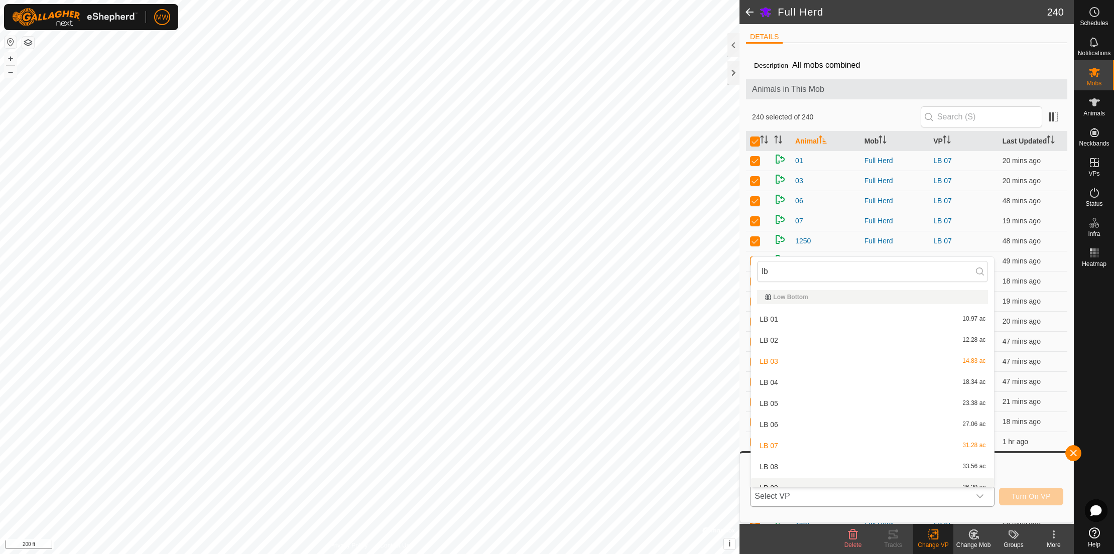
scroll to position [11, 0]
click at [770, 455] on li "LB 08 33.56 ac" at bounding box center [872, 456] width 243 height 20
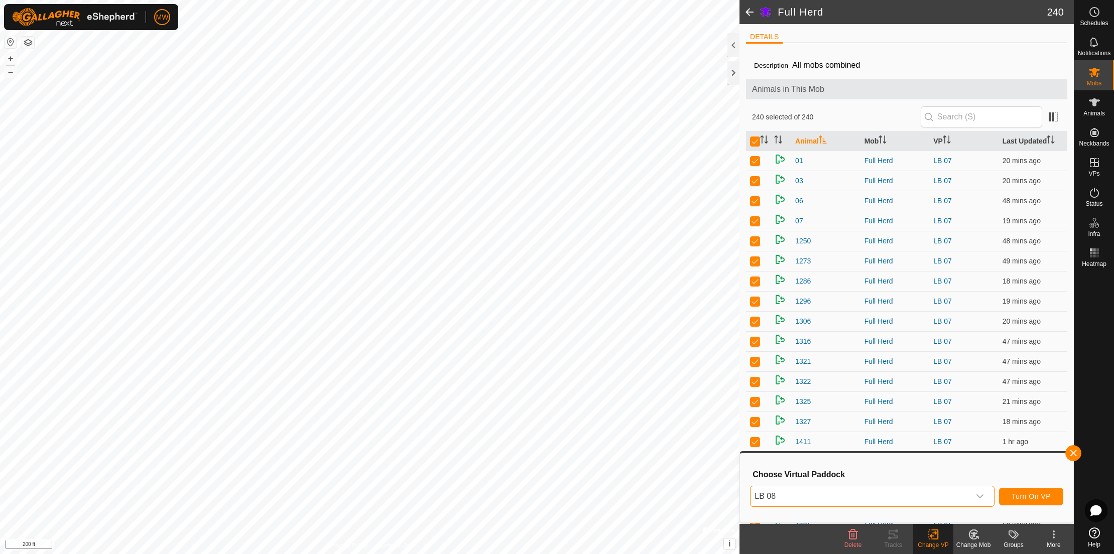
click at [1030, 500] on span "Turn On VP" at bounding box center [1031, 497] width 39 height 8
